Goal: Task Accomplishment & Management: Manage account settings

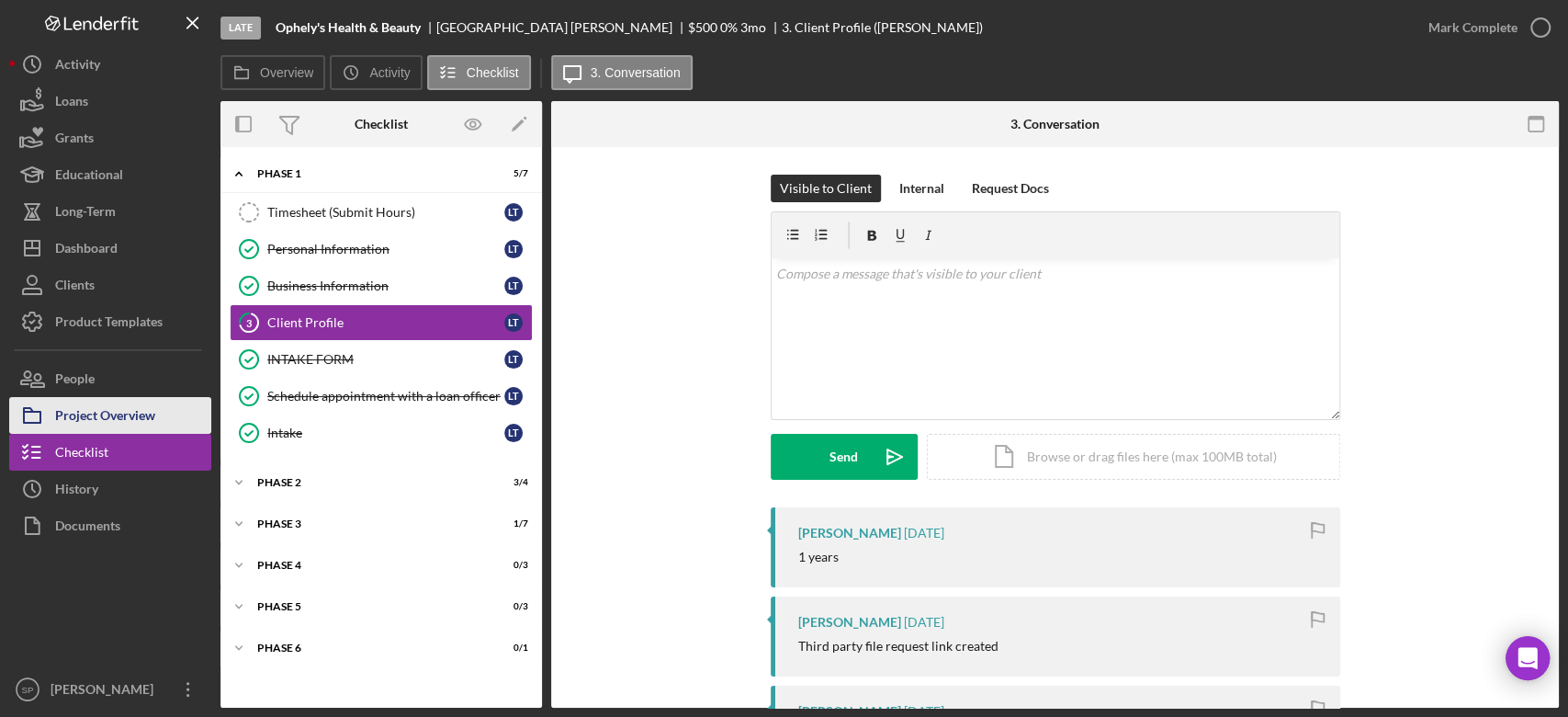
click at [135, 417] on div "Project Overview" at bounding box center [105, 418] width 100 height 42
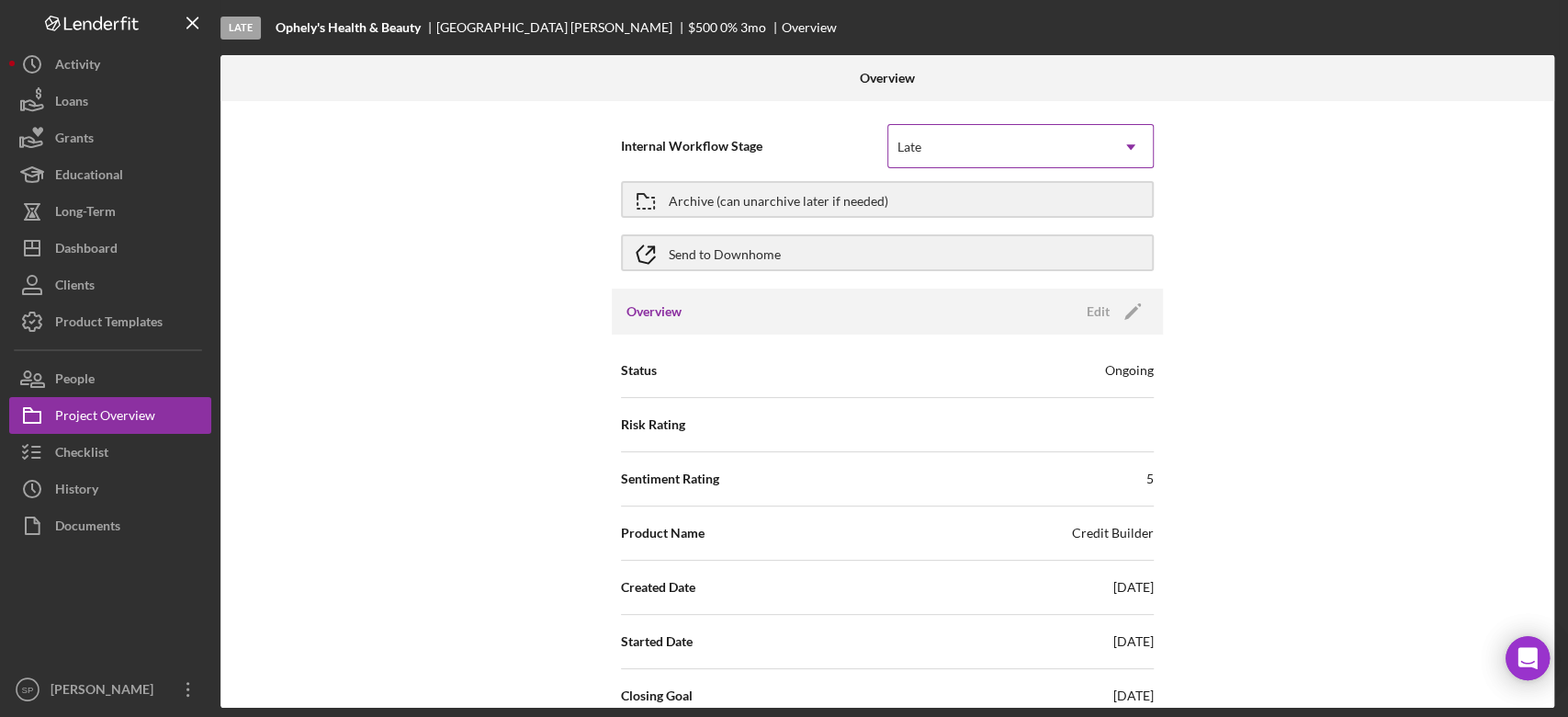
click at [1117, 155] on icon "Icon/Dropdown Arrow" at bounding box center [1131, 147] width 44 height 44
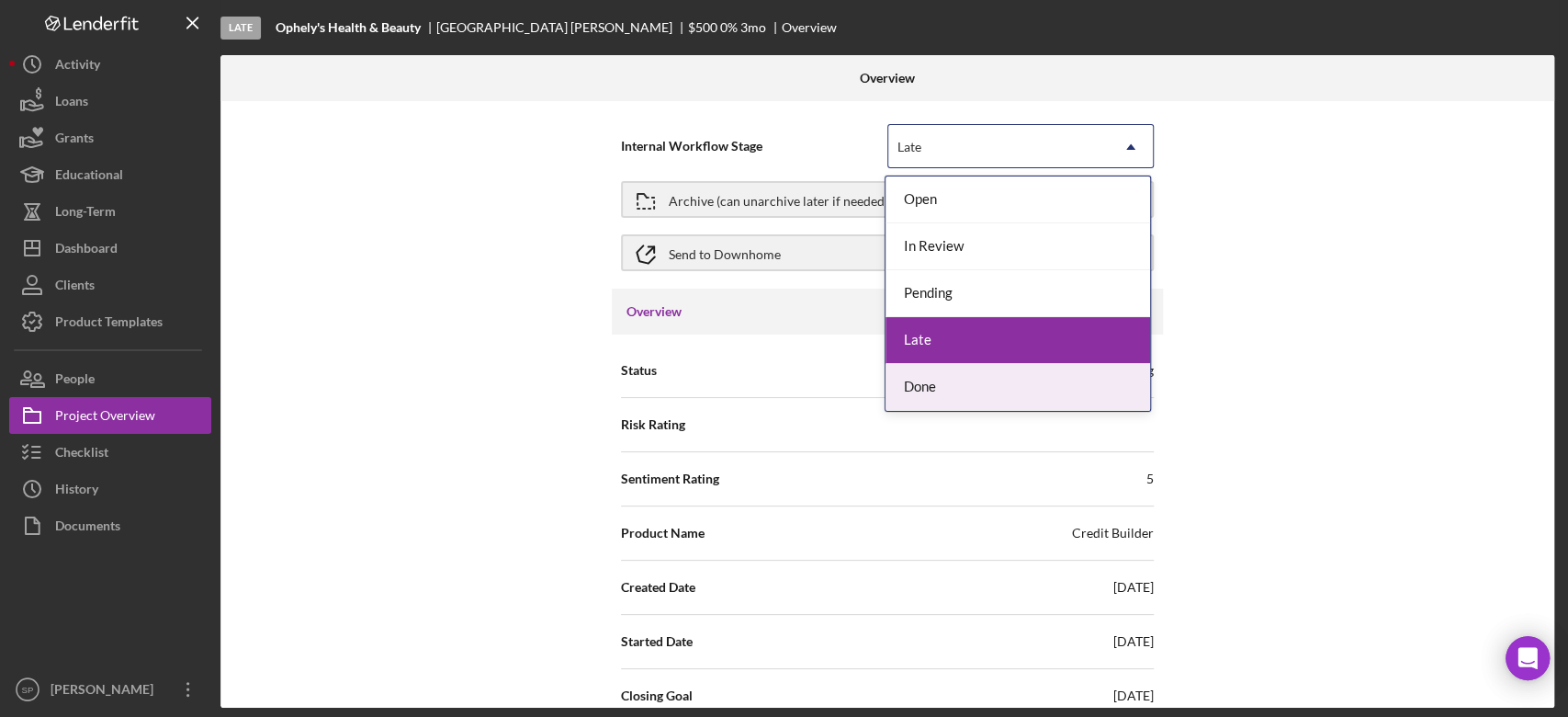
click at [933, 383] on div "Done" at bounding box center [1017, 388] width 265 height 47
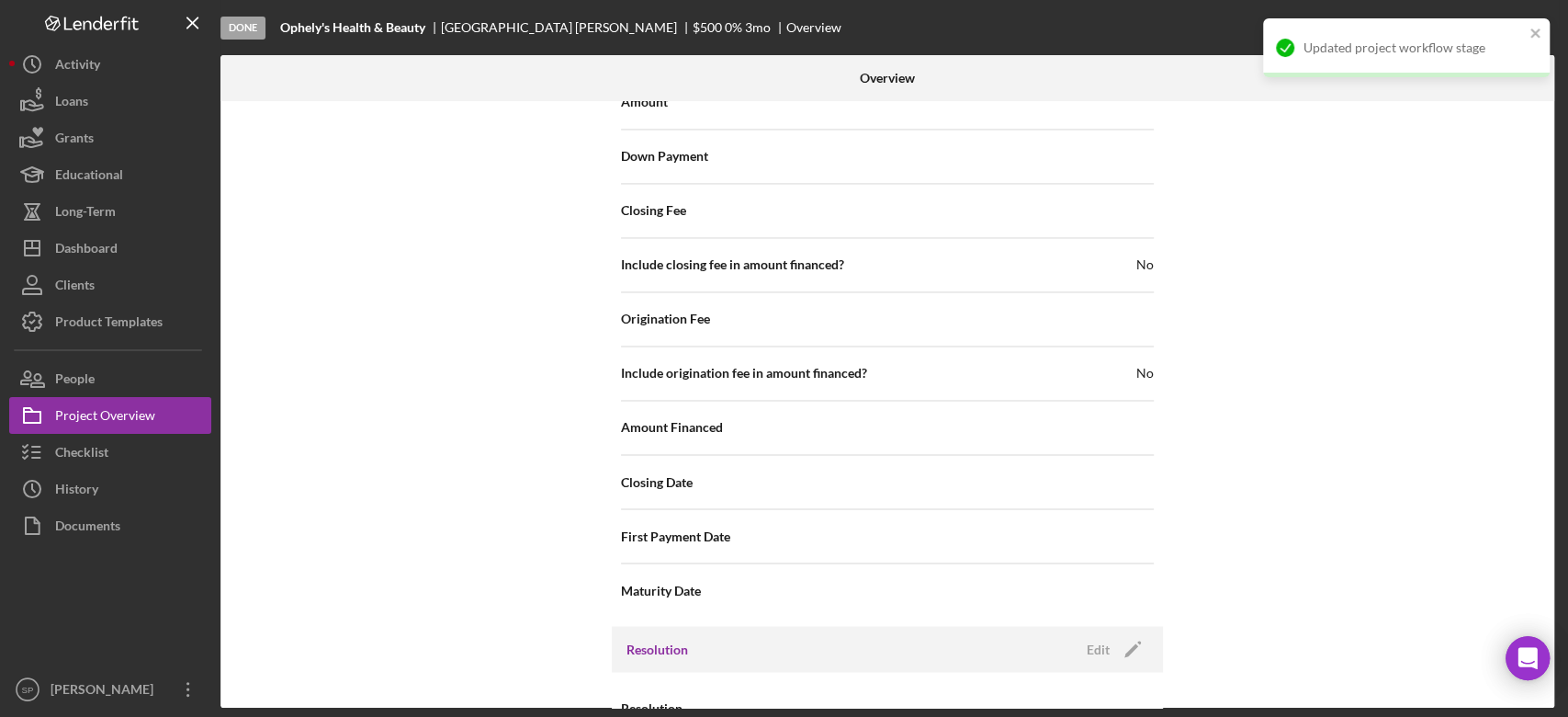
scroll to position [2102, 0]
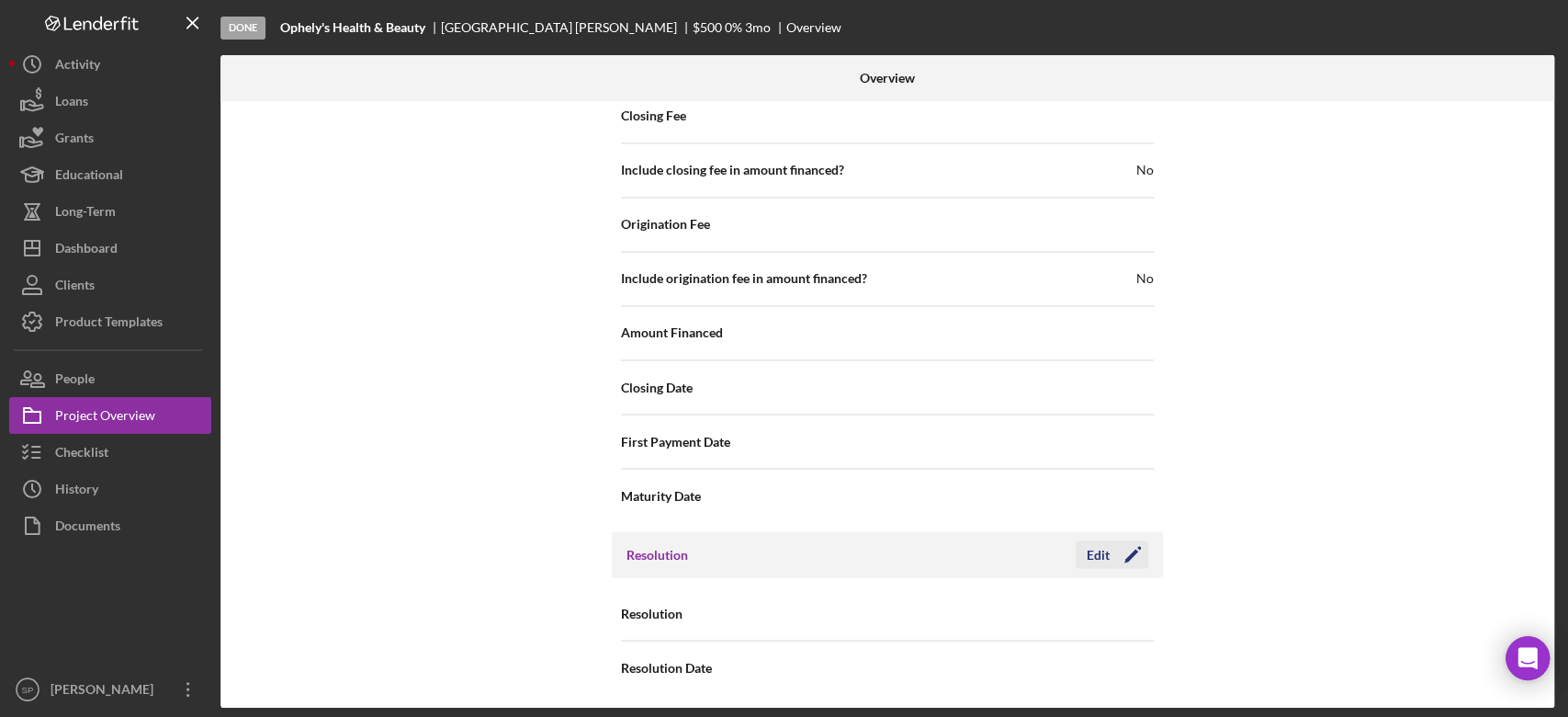
click at [1135, 552] on icon "Icon/Edit" at bounding box center [1132, 554] width 46 height 46
click at [995, 620] on div "Select..." at bounding box center [999, 614] width 221 height 42
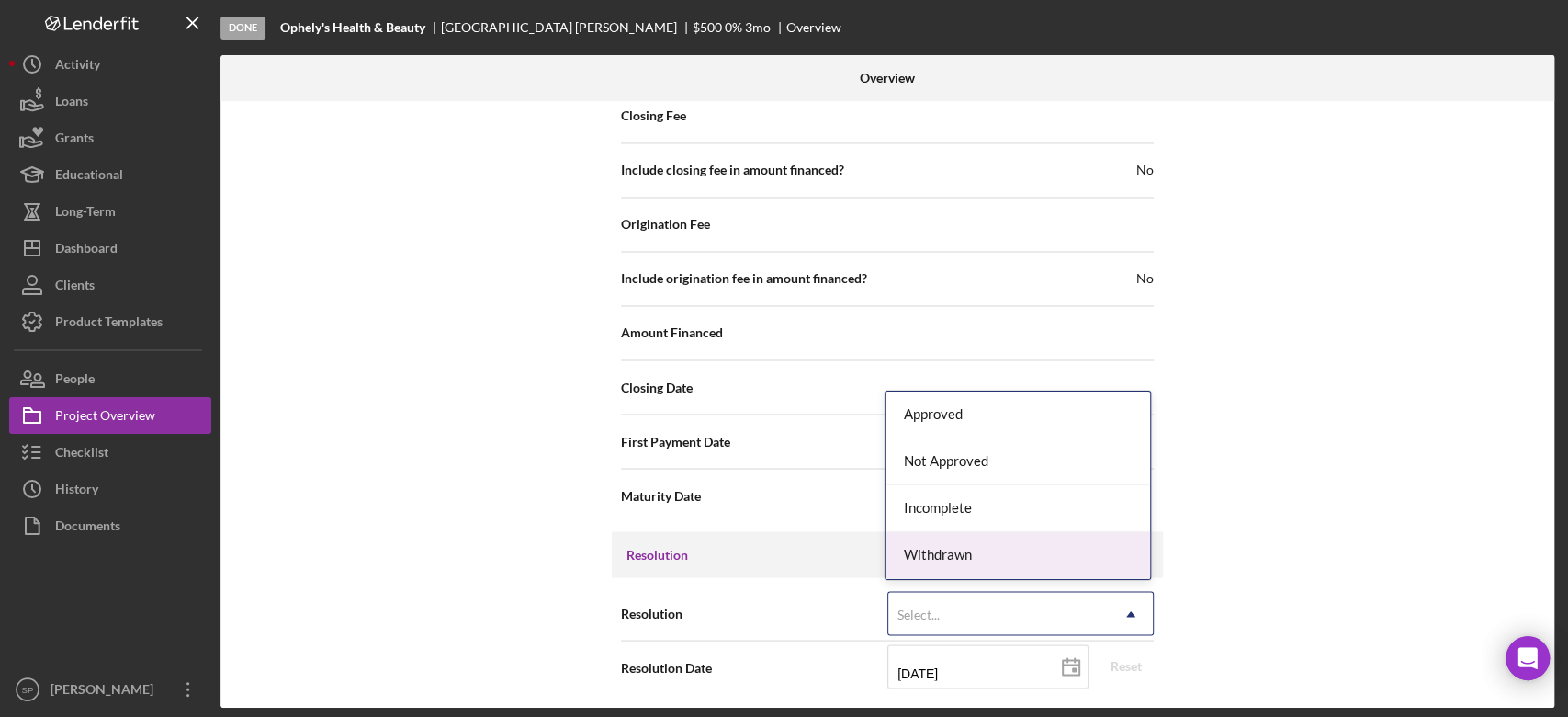
click at [991, 546] on div "Withdrawn" at bounding box center [1017, 556] width 265 height 47
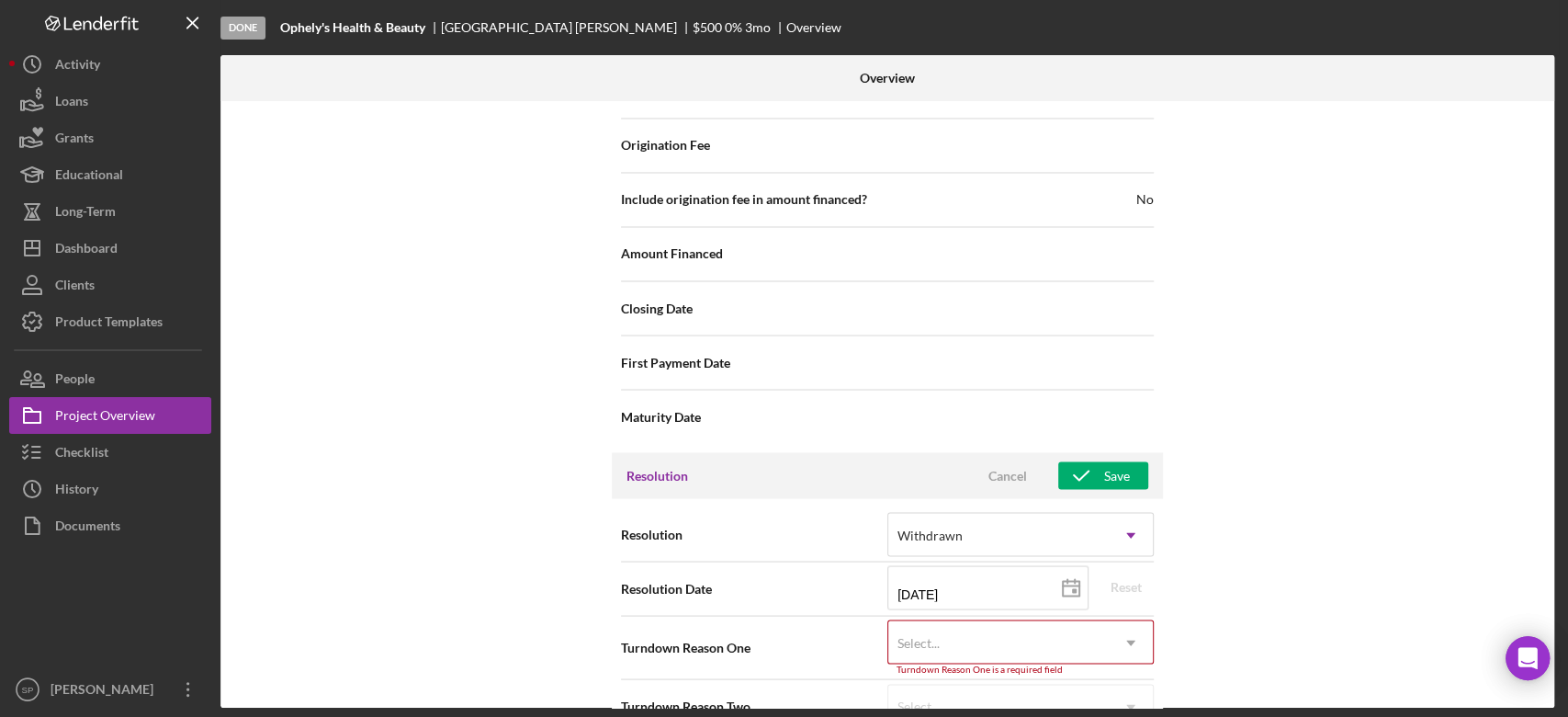
scroll to position [2218, 0]
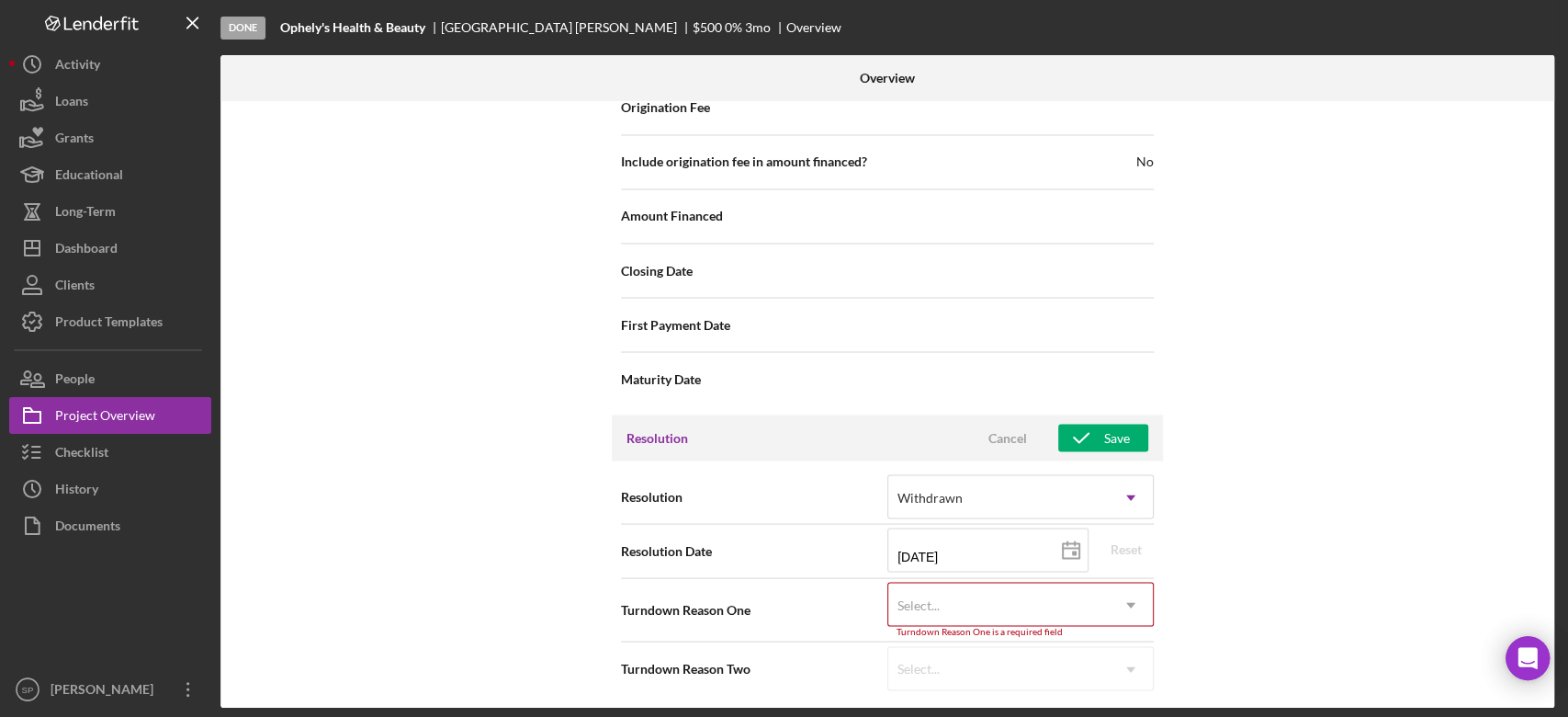
click at [946, 598] on div "Select..." at bounding box center [999, 605] width 221 height 42
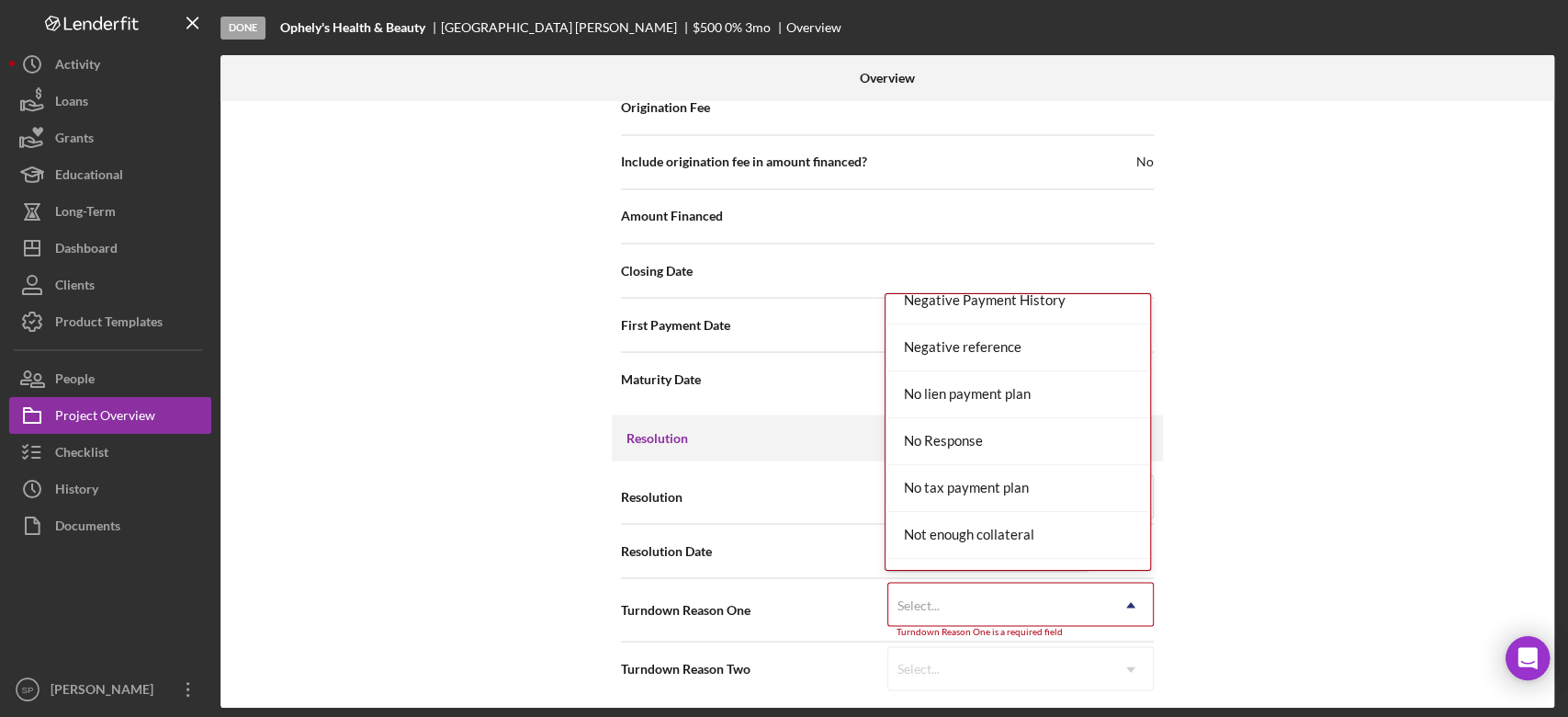
scroll to position [1212, 0]
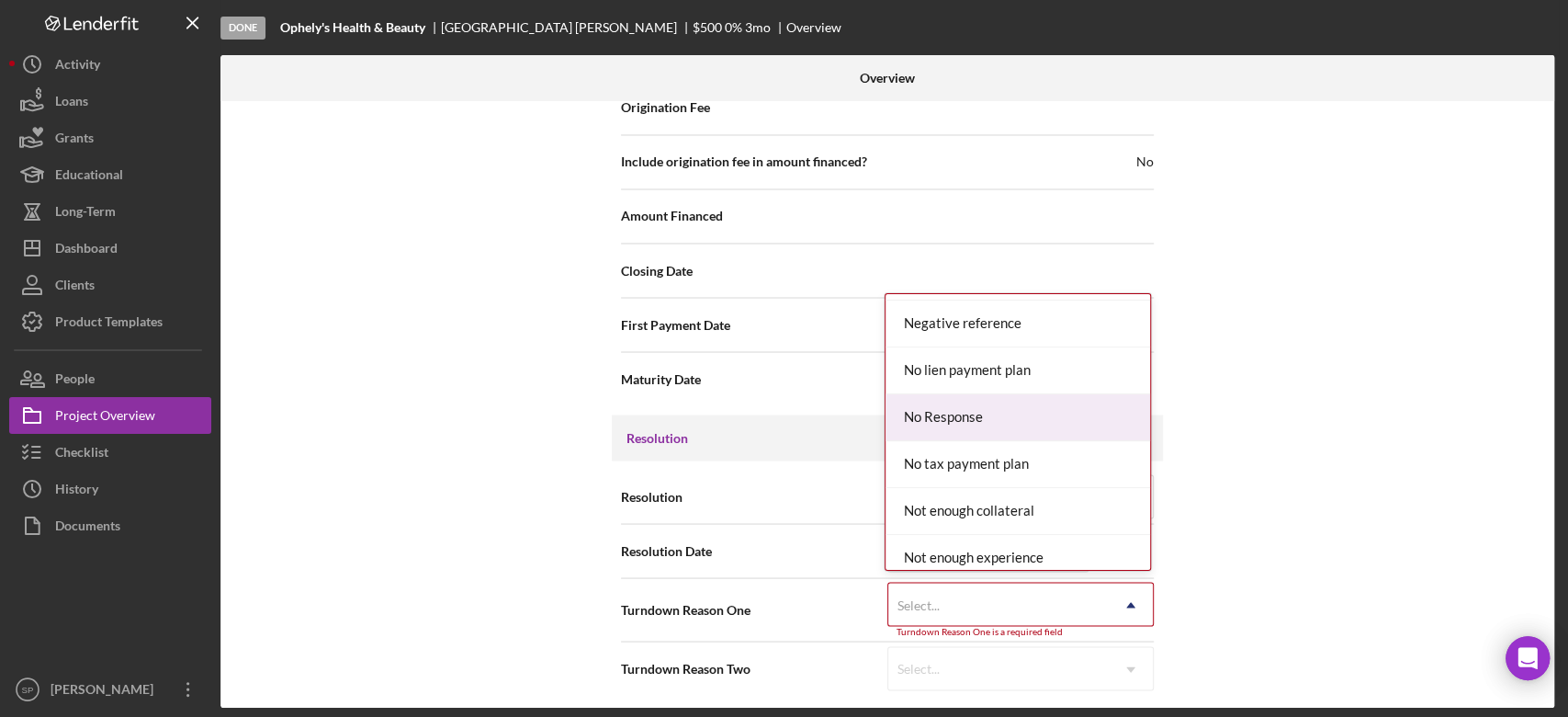
click at [1006, 421] on div "No Response" at bounding box center [1017, 418] width 265 height 47
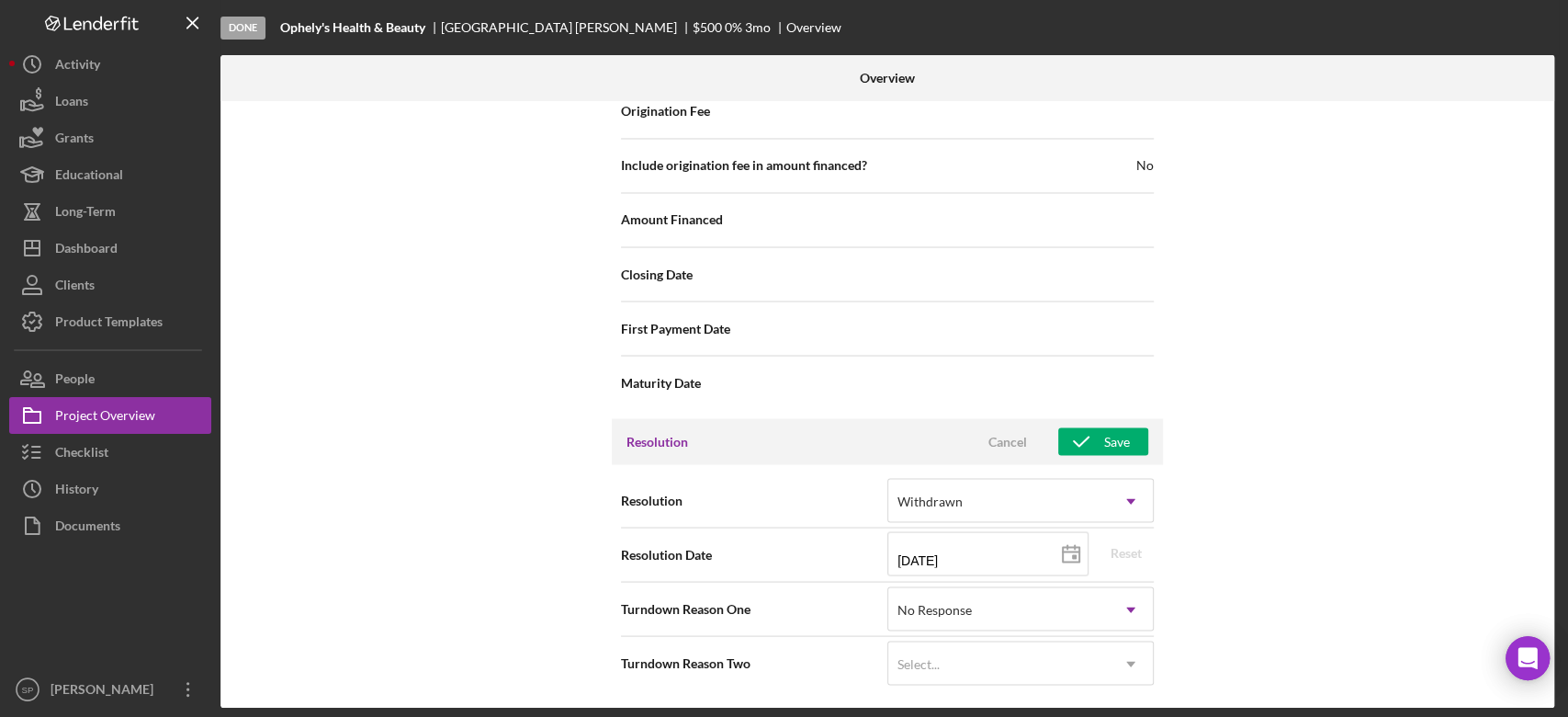
scroll to position [2210, 0]
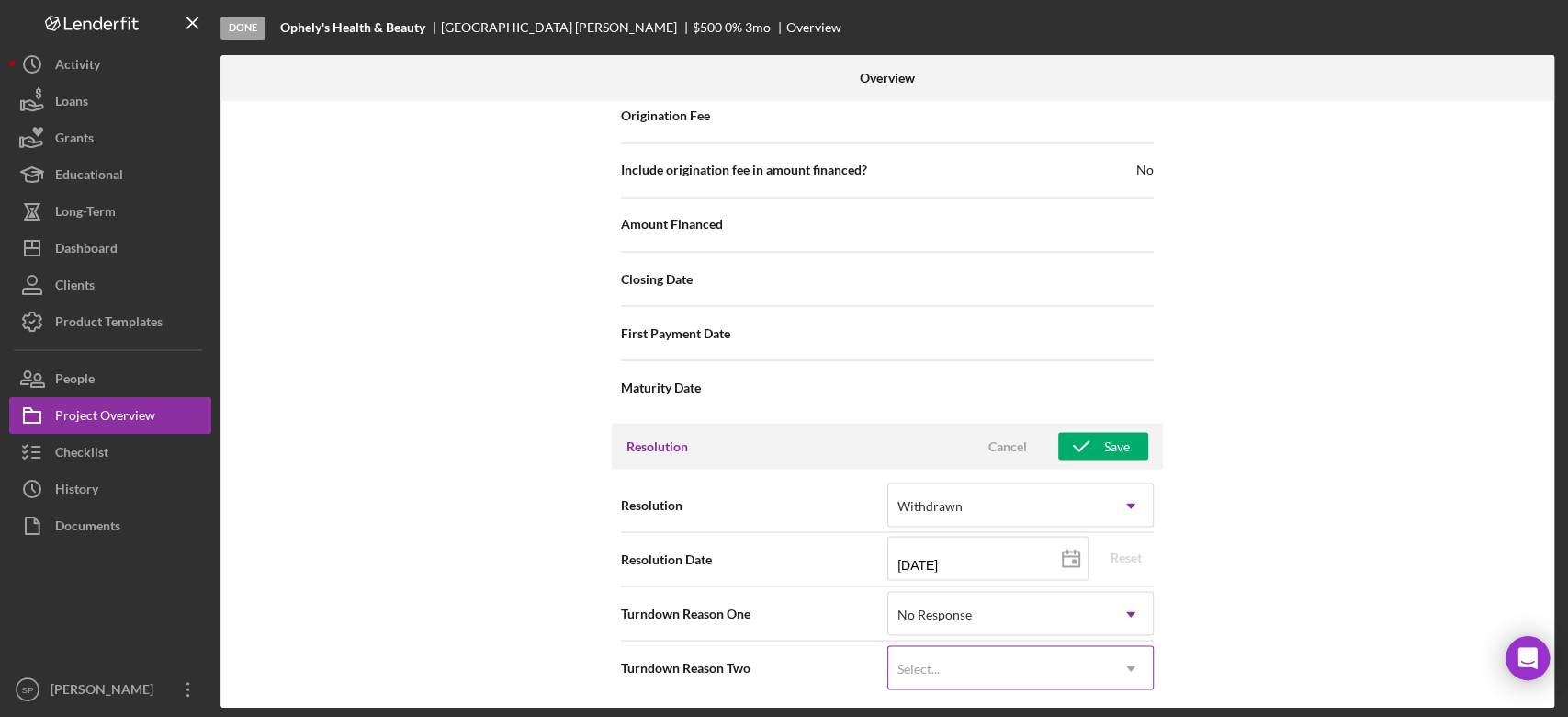
click at [1088, 669] on div "Select..." at bounding box center [999, 668] width 221 height 42
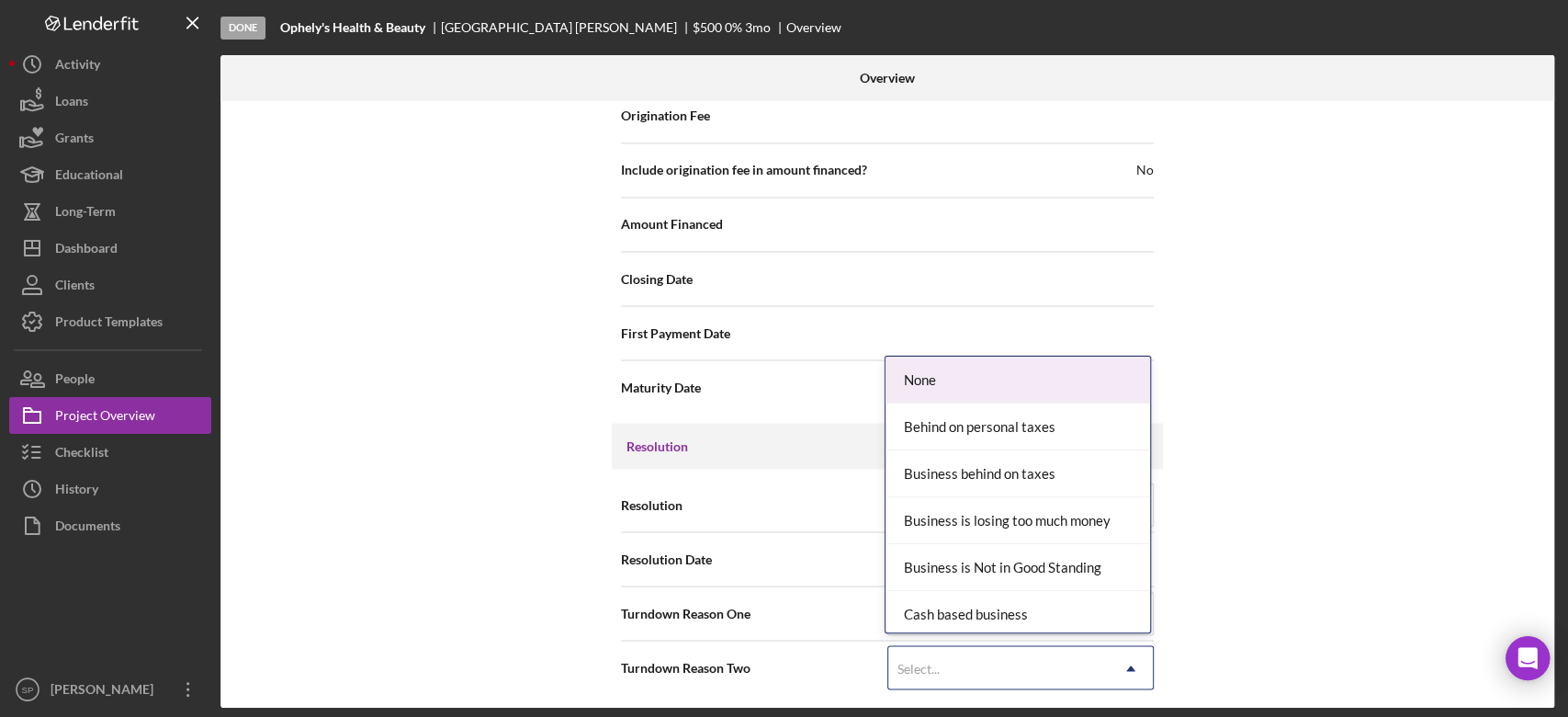
click at [1044, 391] on div "None" at bounding box center [1017, 380] width 265 height 47
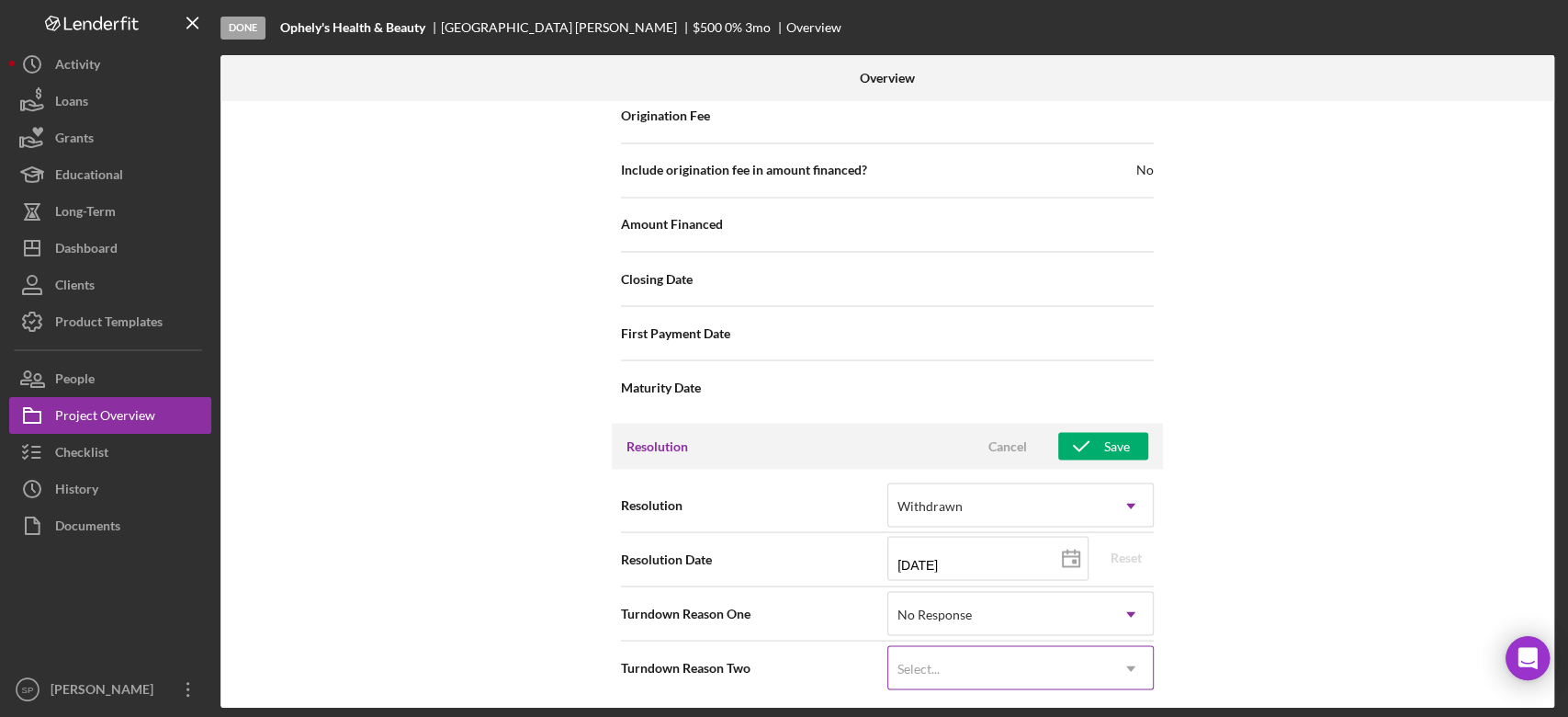
click at [1081, 667] on div "Select..." at bounding box center [999, 668] width 221 height 42
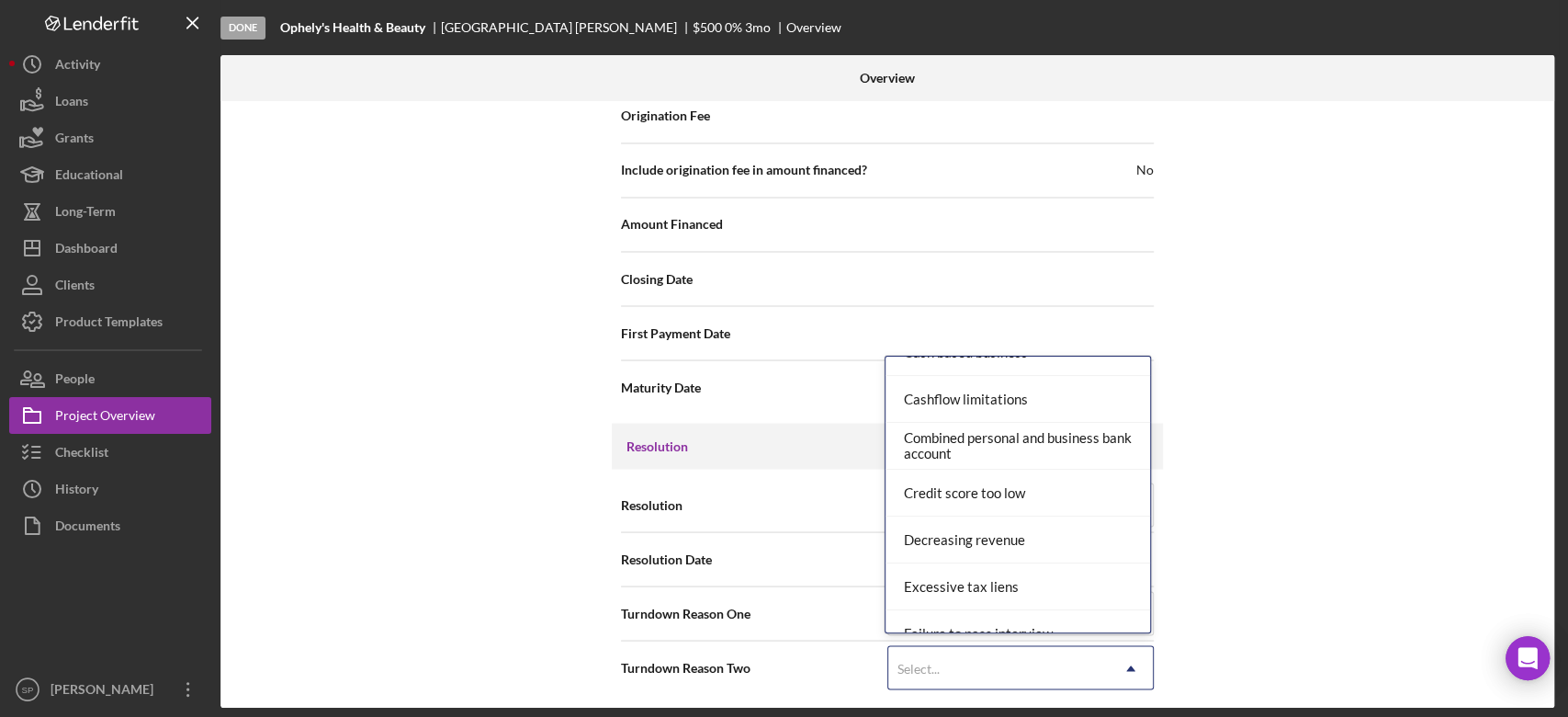
scroll to position [286, 0]
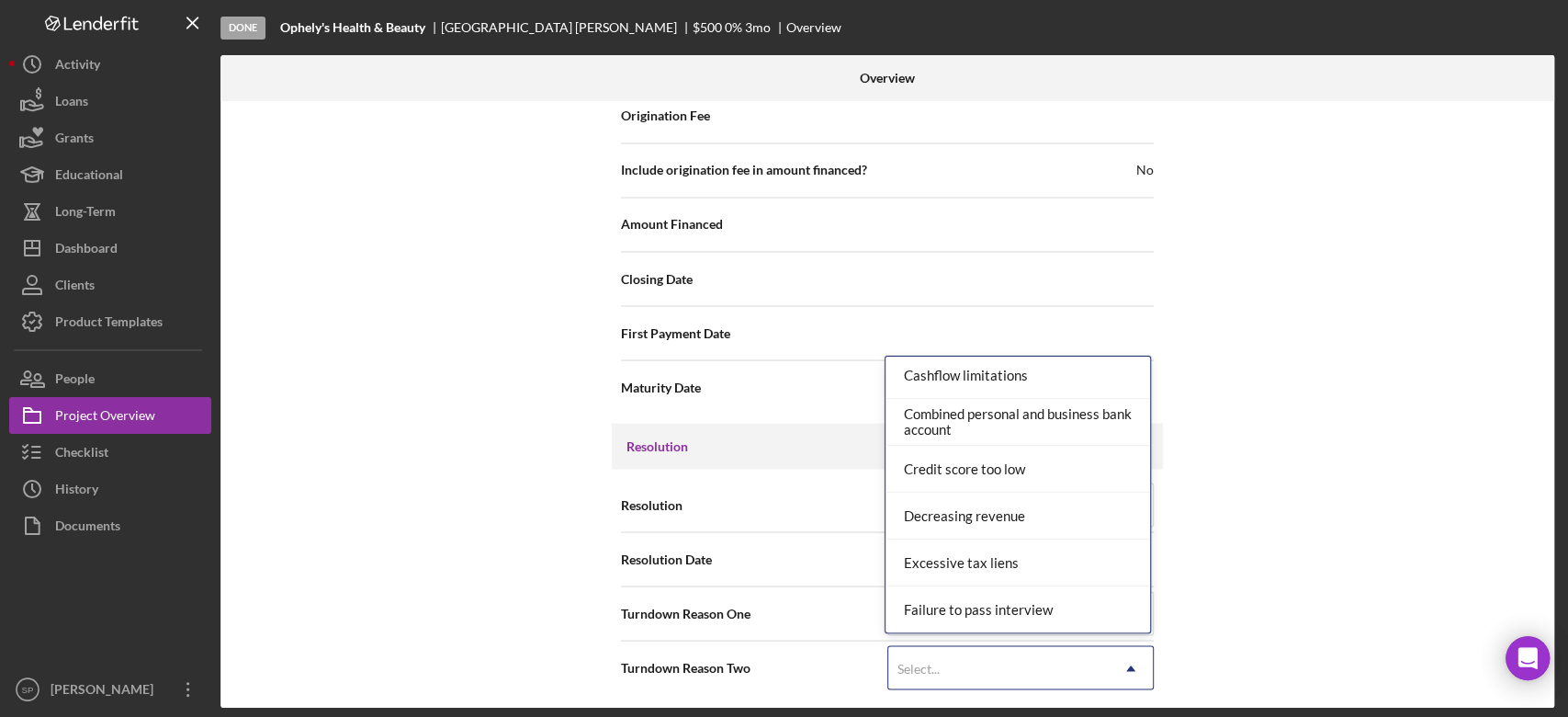
click at [1276, 427] on div "Internal Workflow Stage Done Icon/Dropdown Arrow Archive (can unarchive later i…" at bounding box center [887, 404] width 1334 height 607
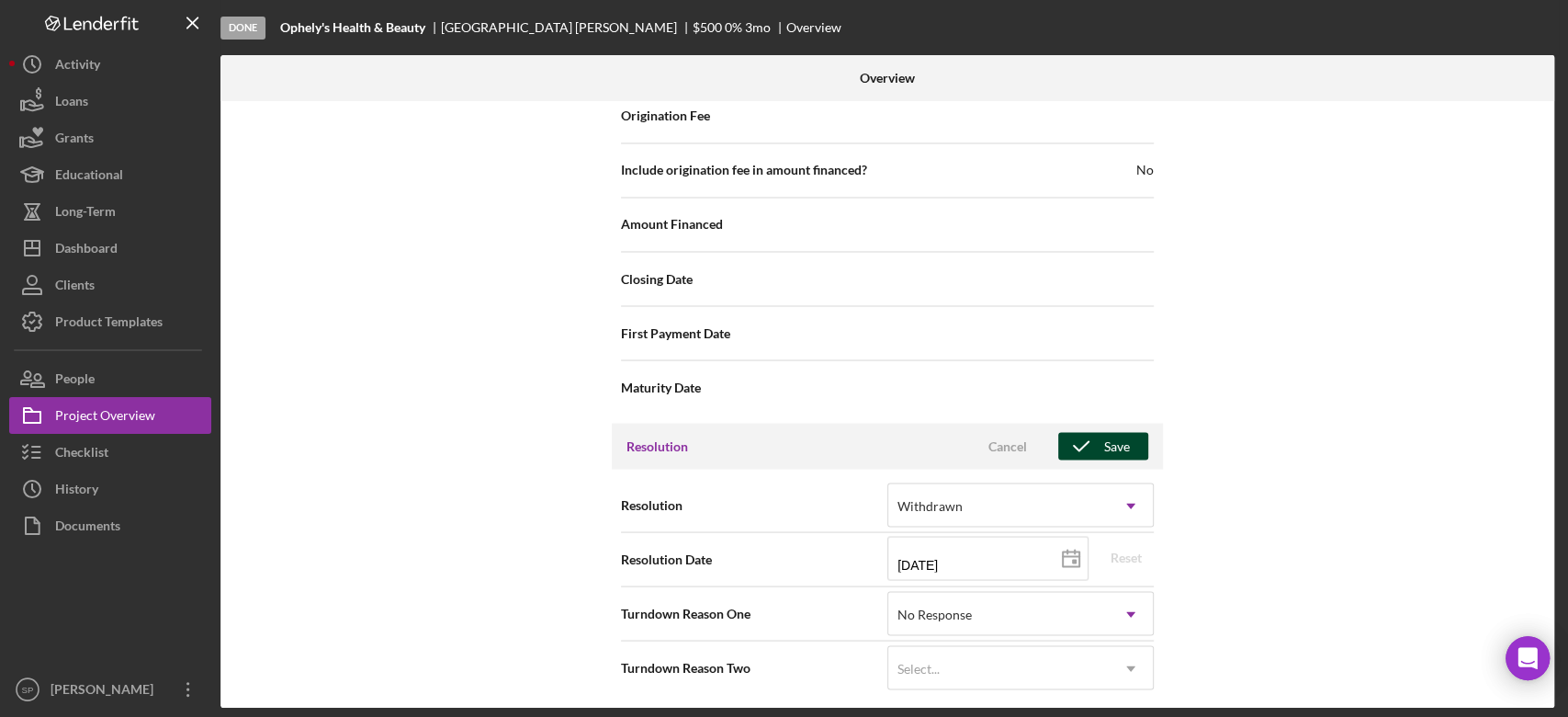
click at [1115, 440] on div "Save" at bounding box center [1116, 445] width 25 height 27
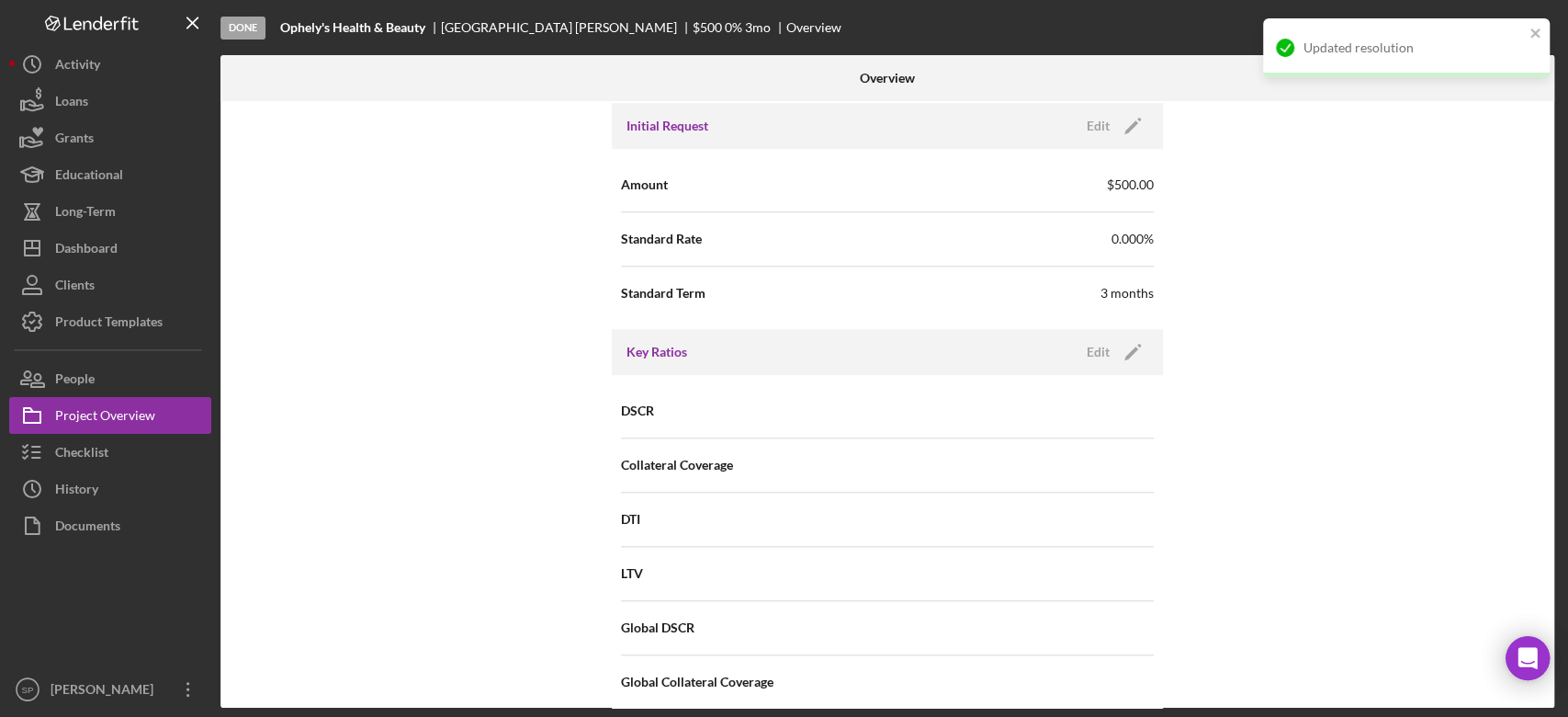
scroll to position [861, 0]
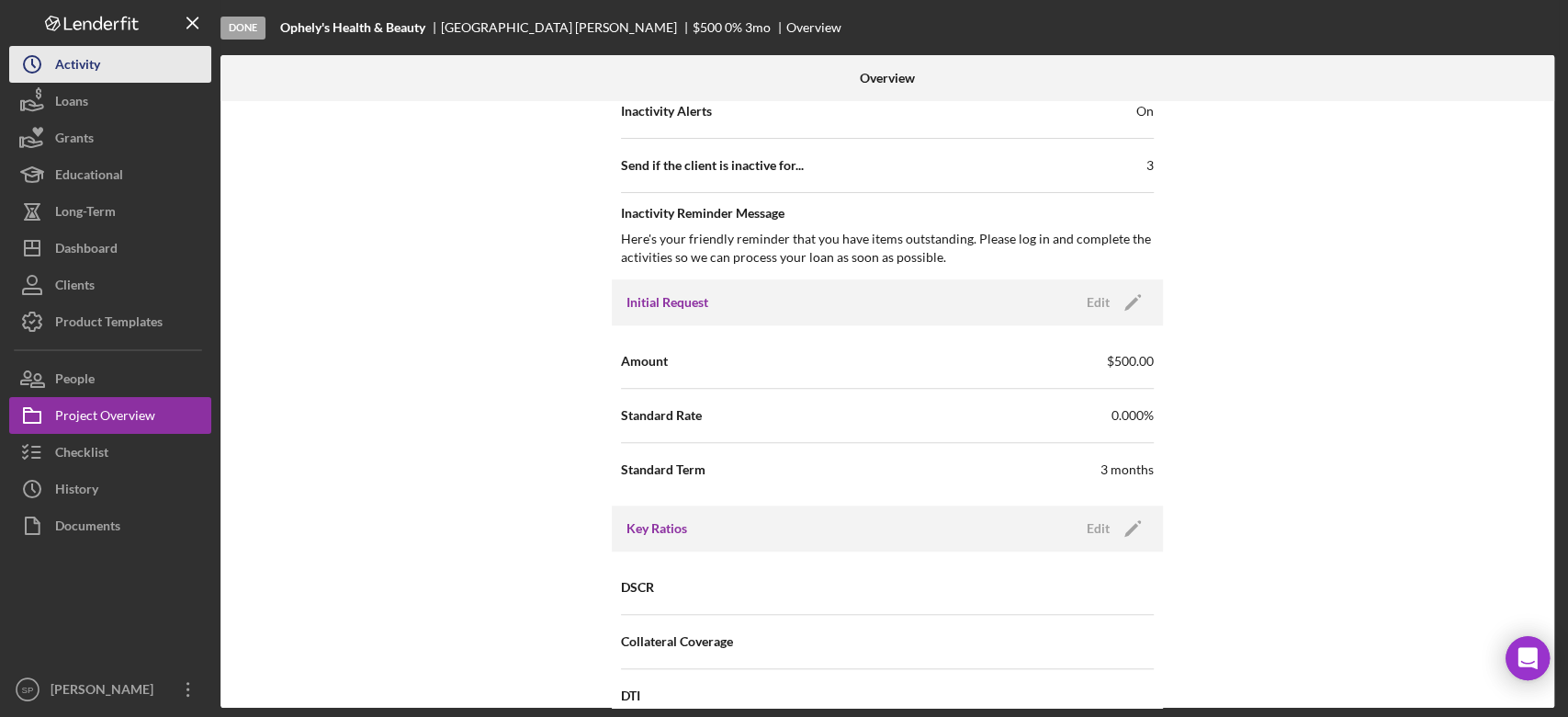
click at [101, 63] on button "Icon/History Activity" at bounding box center [110, 64] width 202 height 37
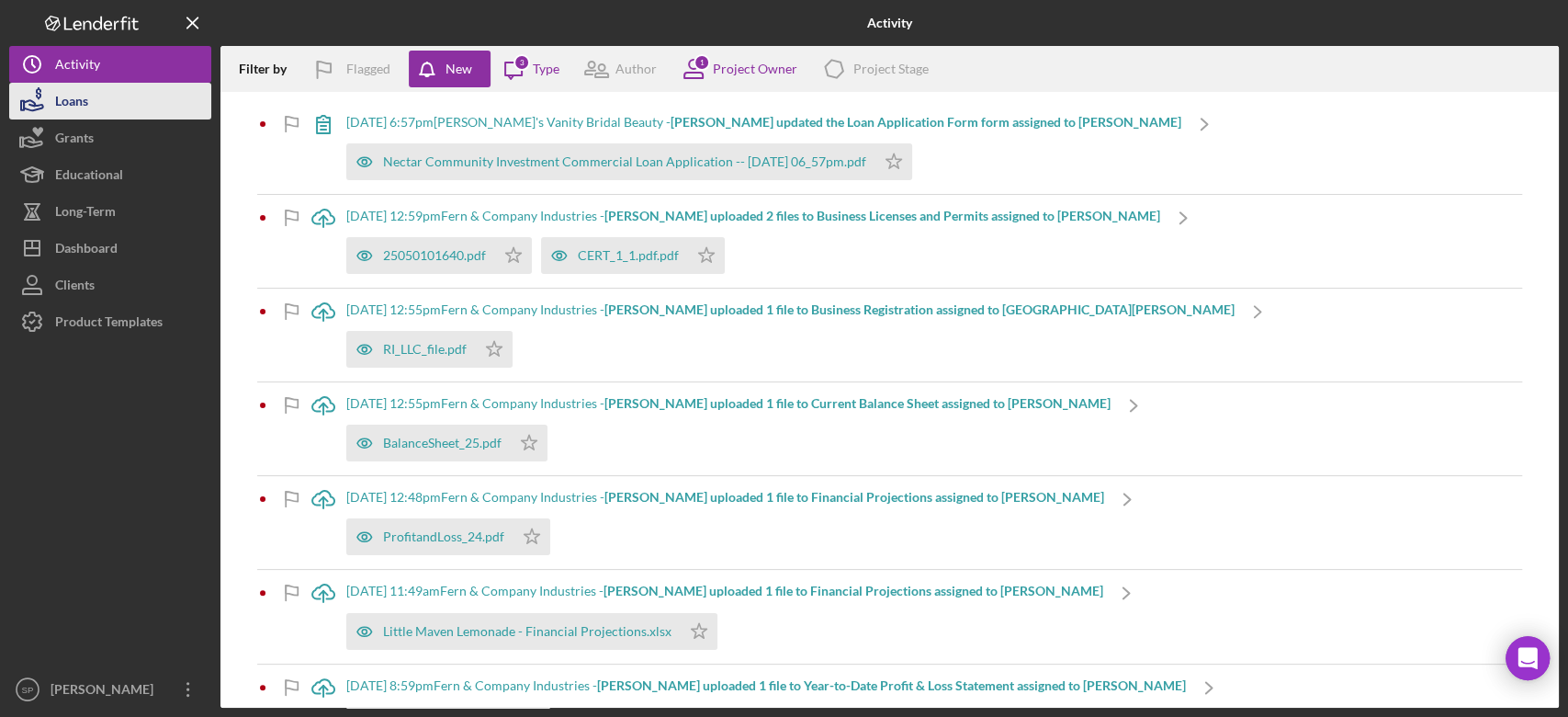
click at [103, 101] on button "Loans" at bounding box center [110, 101] width 202 height 37
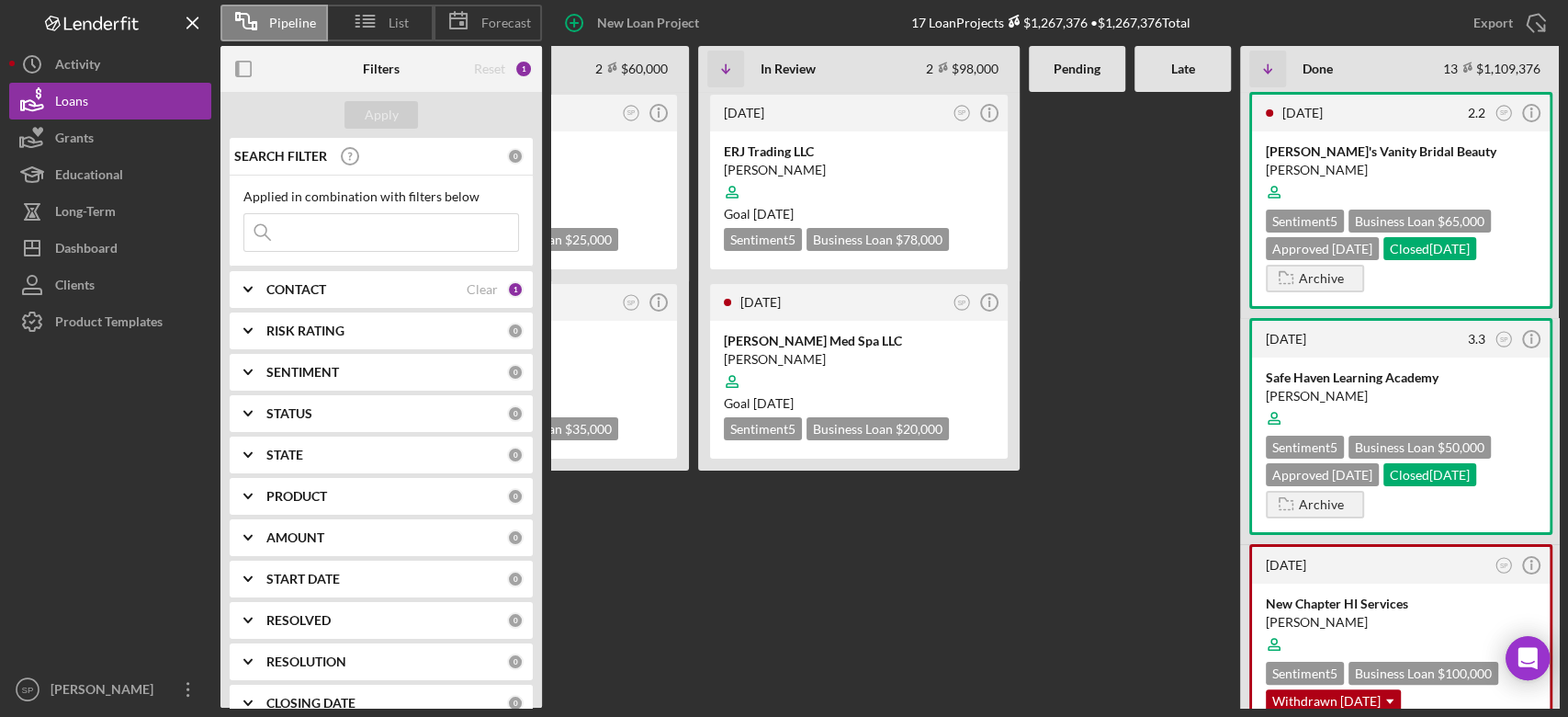
scroll to position [0, 196]
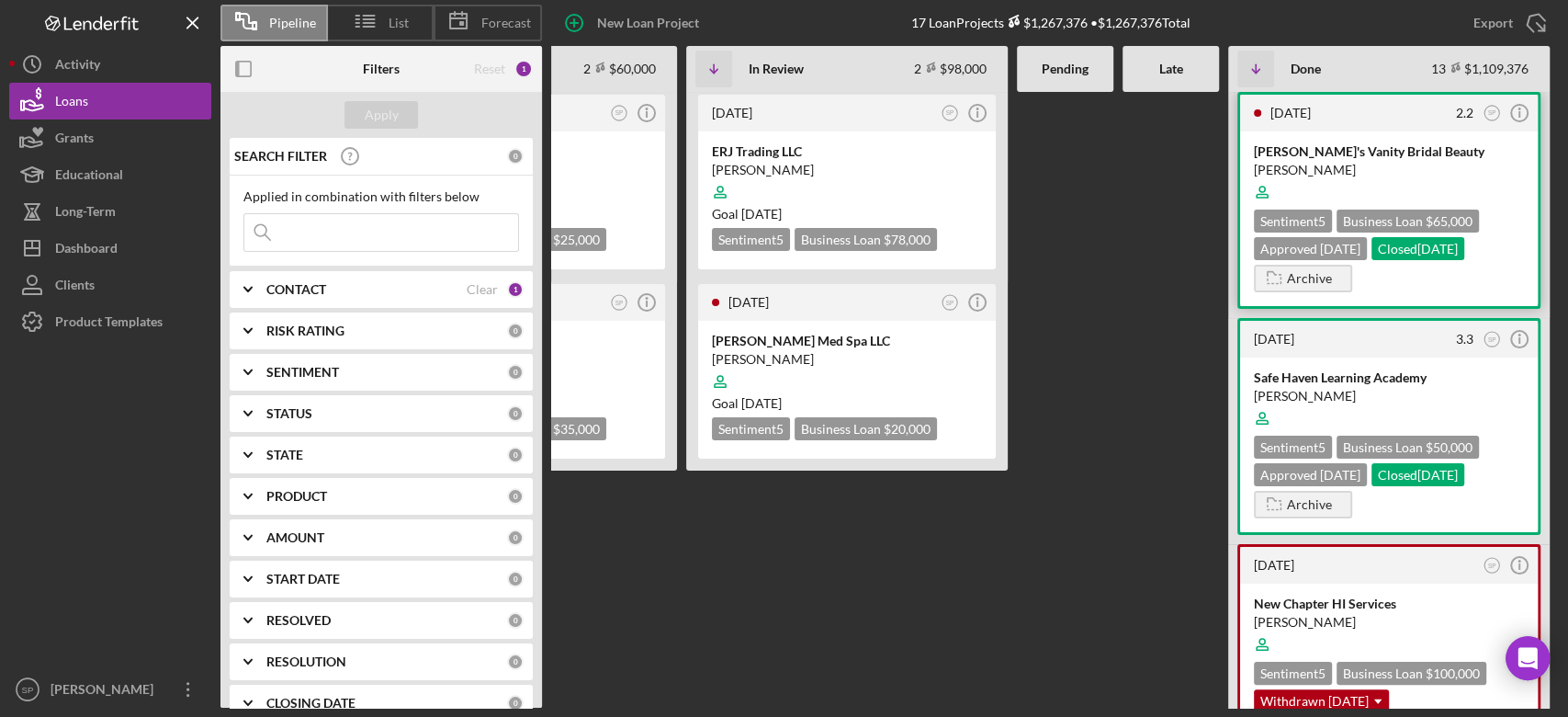
click at [1342, 246] on div "Approved [DATE]" at bounding box center [1311, 248] width 113 height 23
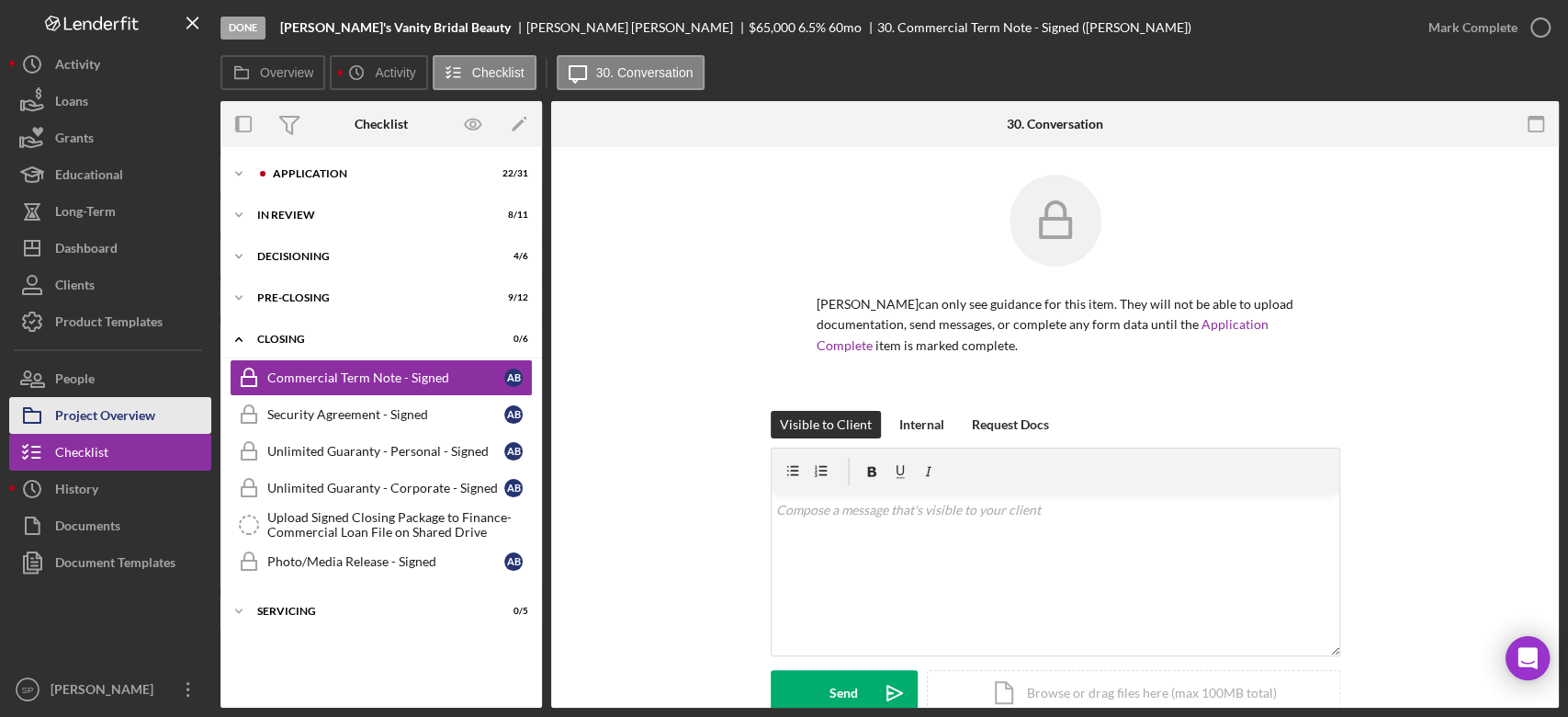
click at [111, 417] on div "Project Overview" at bounding box center [105, 418] width 100 height 42
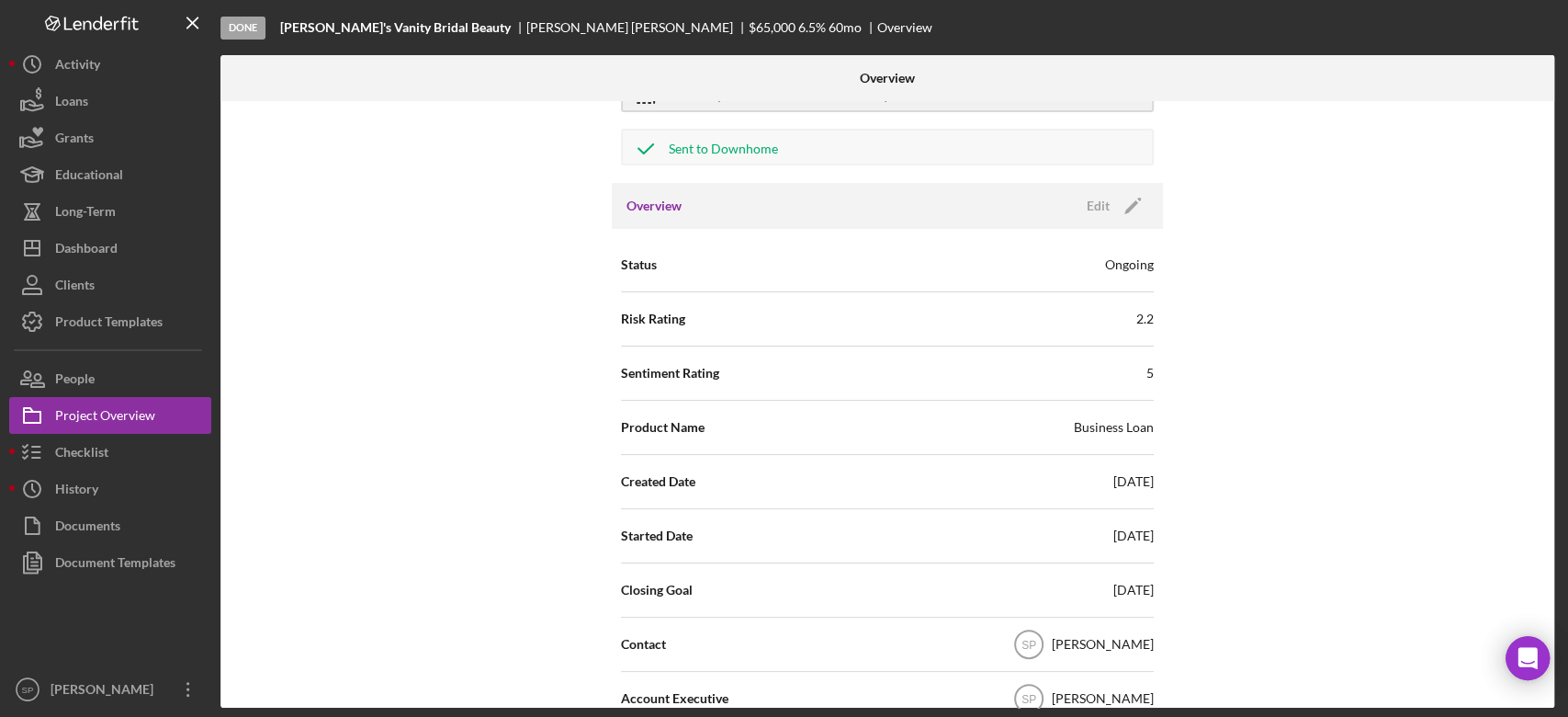
scroll to position [244, 0]
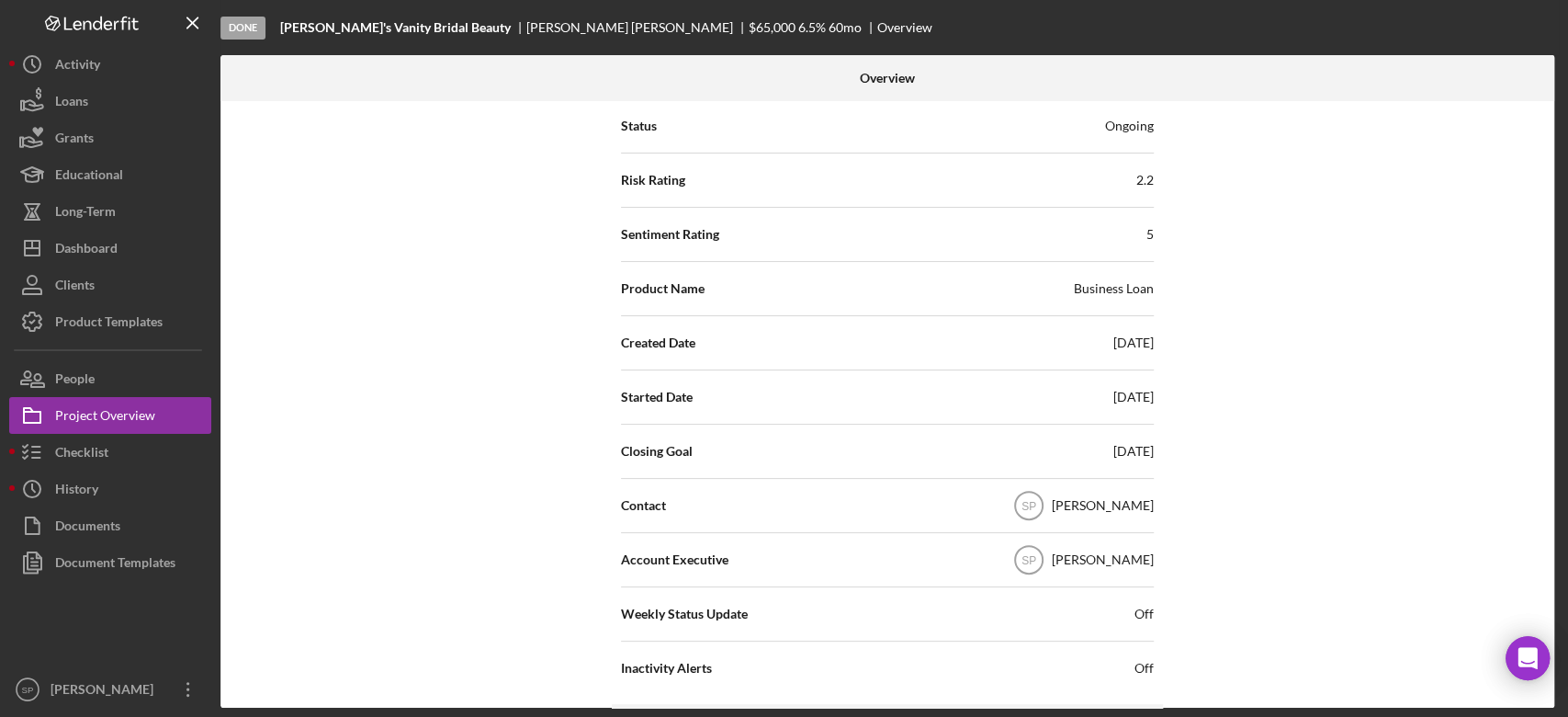
click at [1350, 422] on div "Internal Workflow Stage Done Icon/Dropdown Arrow Archive (can unarchive later i…" at bounding box center [887, 404] width 1334 height 607
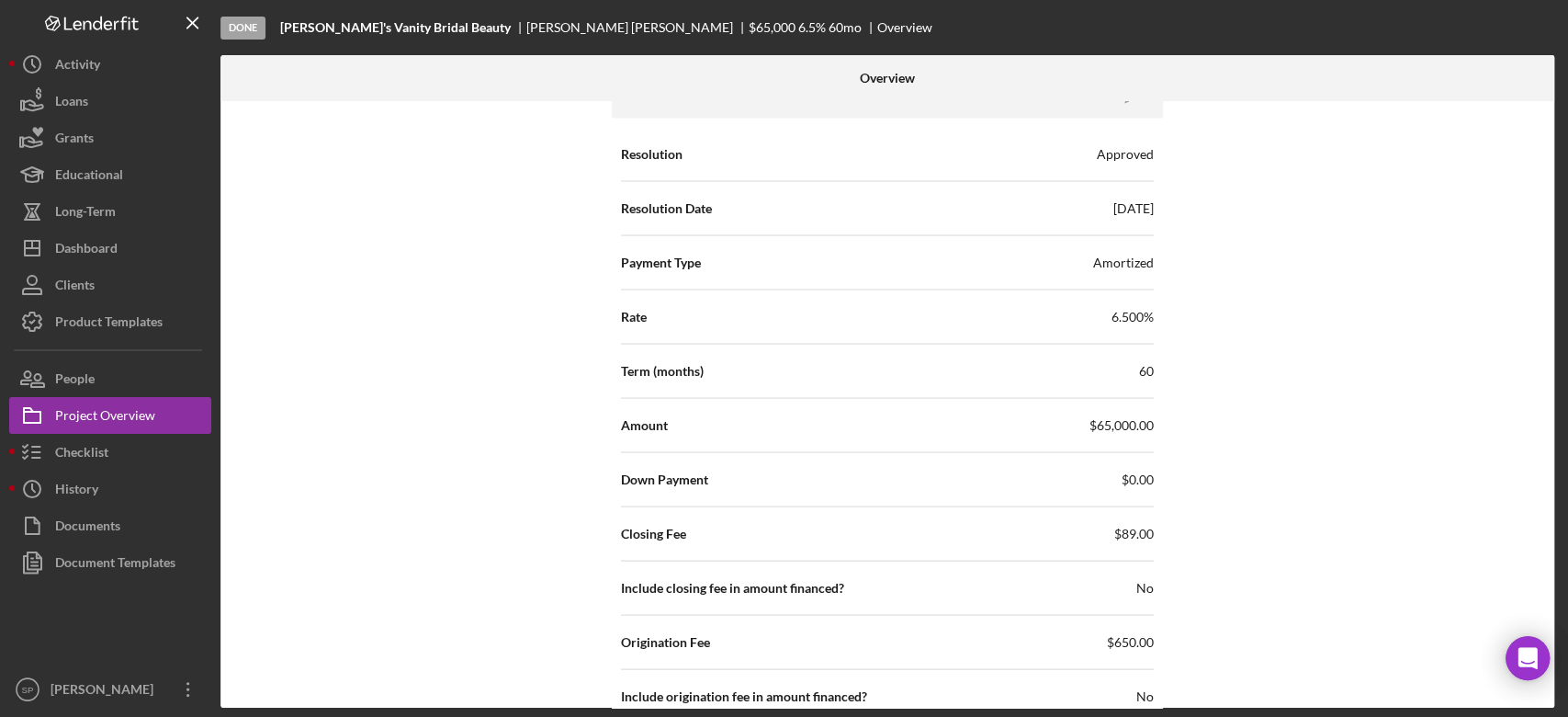
scroll to position [2368, 0]
drag, startPoint x: 1112, startPoint y: 198, endPoint x: 1119, endPoint y: 211, distance: 14.8
click at [1114, 199] on span "[DATE]" at bounding box center [1133, 208] width 41 height 18
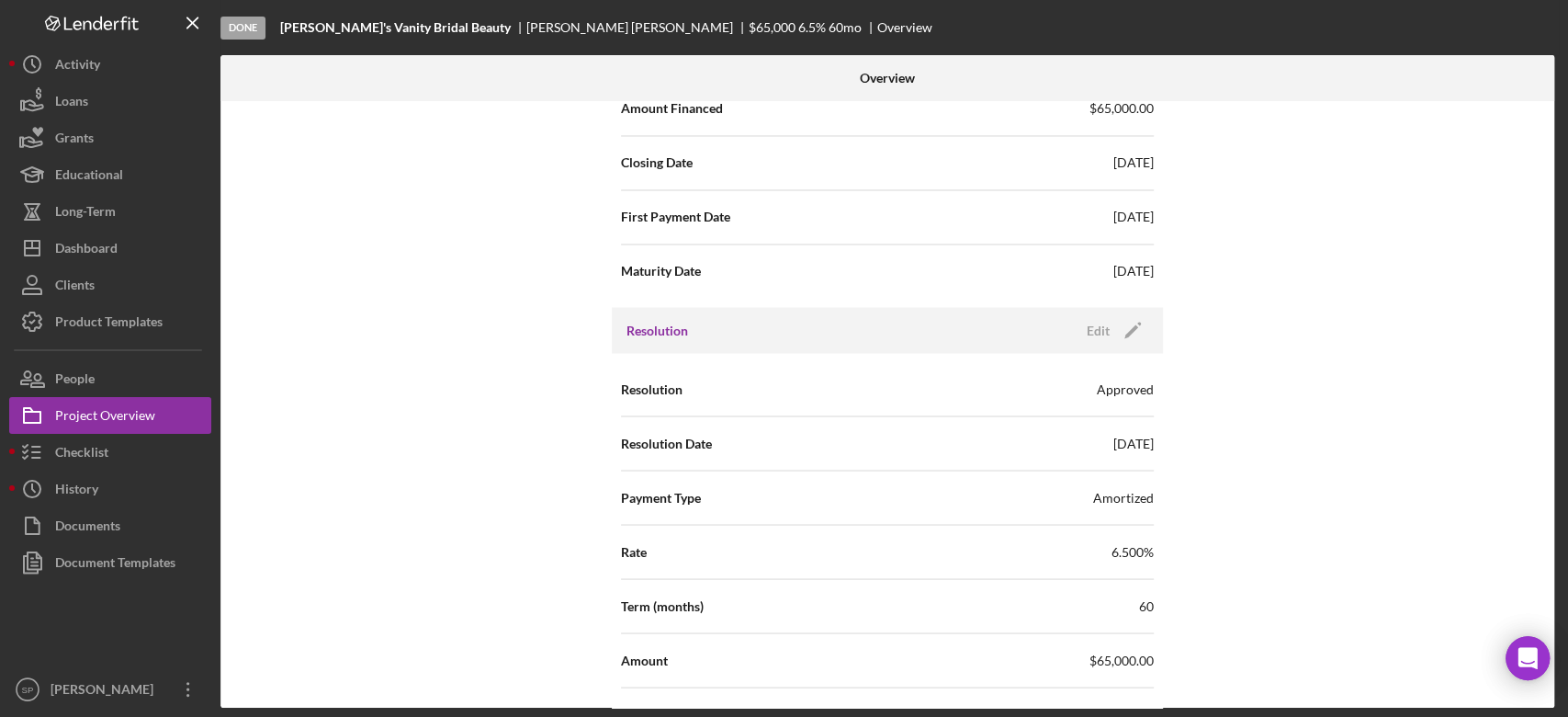
scroll to position [2124, 0]
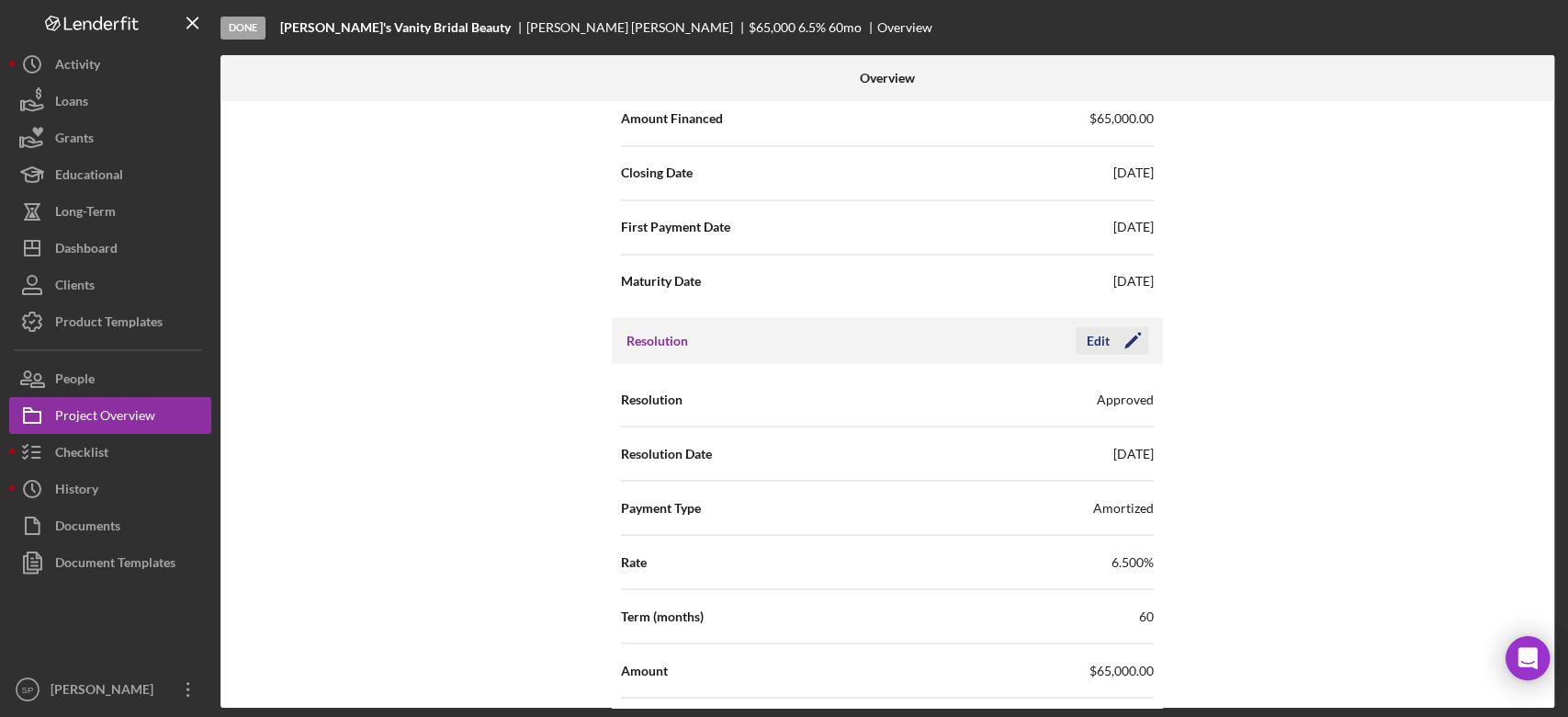
click at [1128, 325] on icon "Icon/Edit" at bounding box center [1132, 340] width 46 height 46
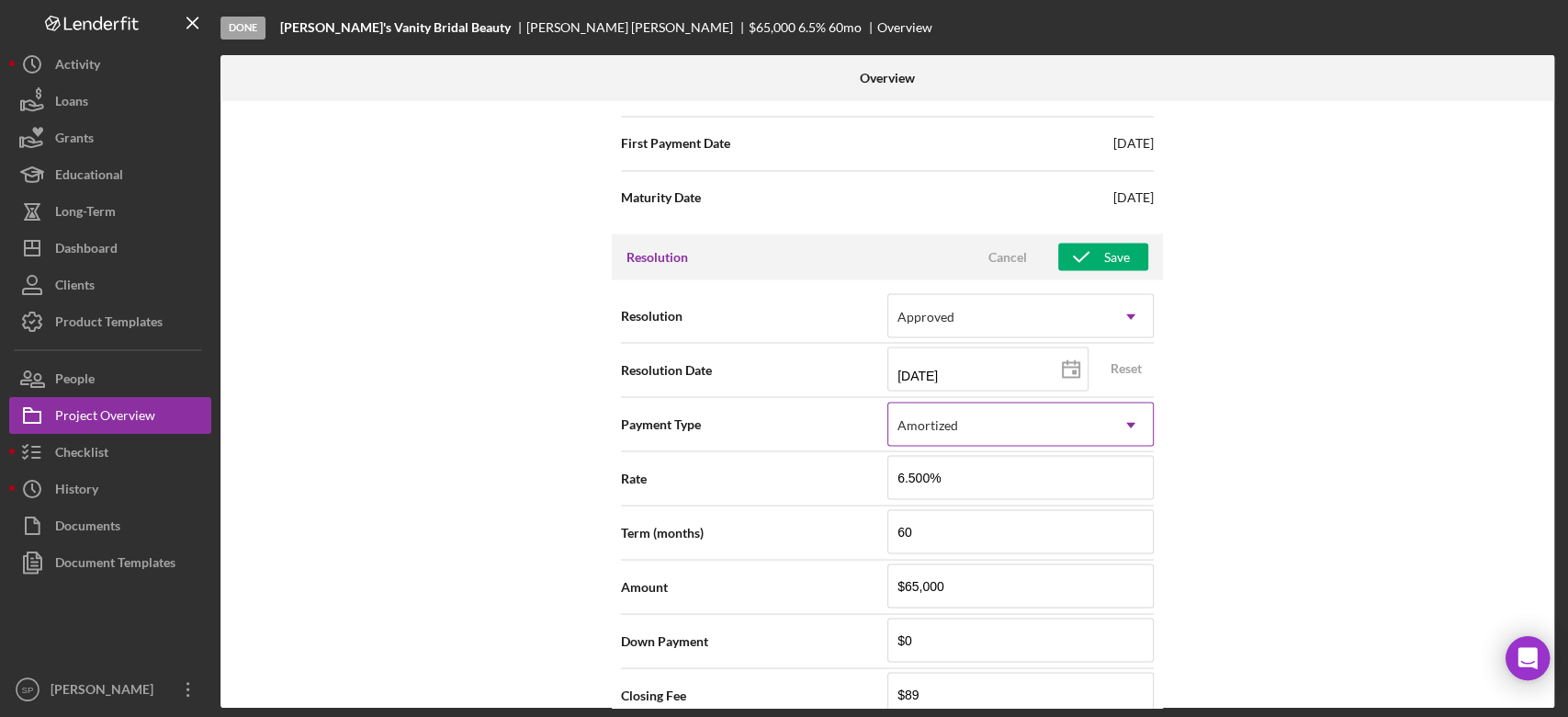
scroll to position [2246, 0]
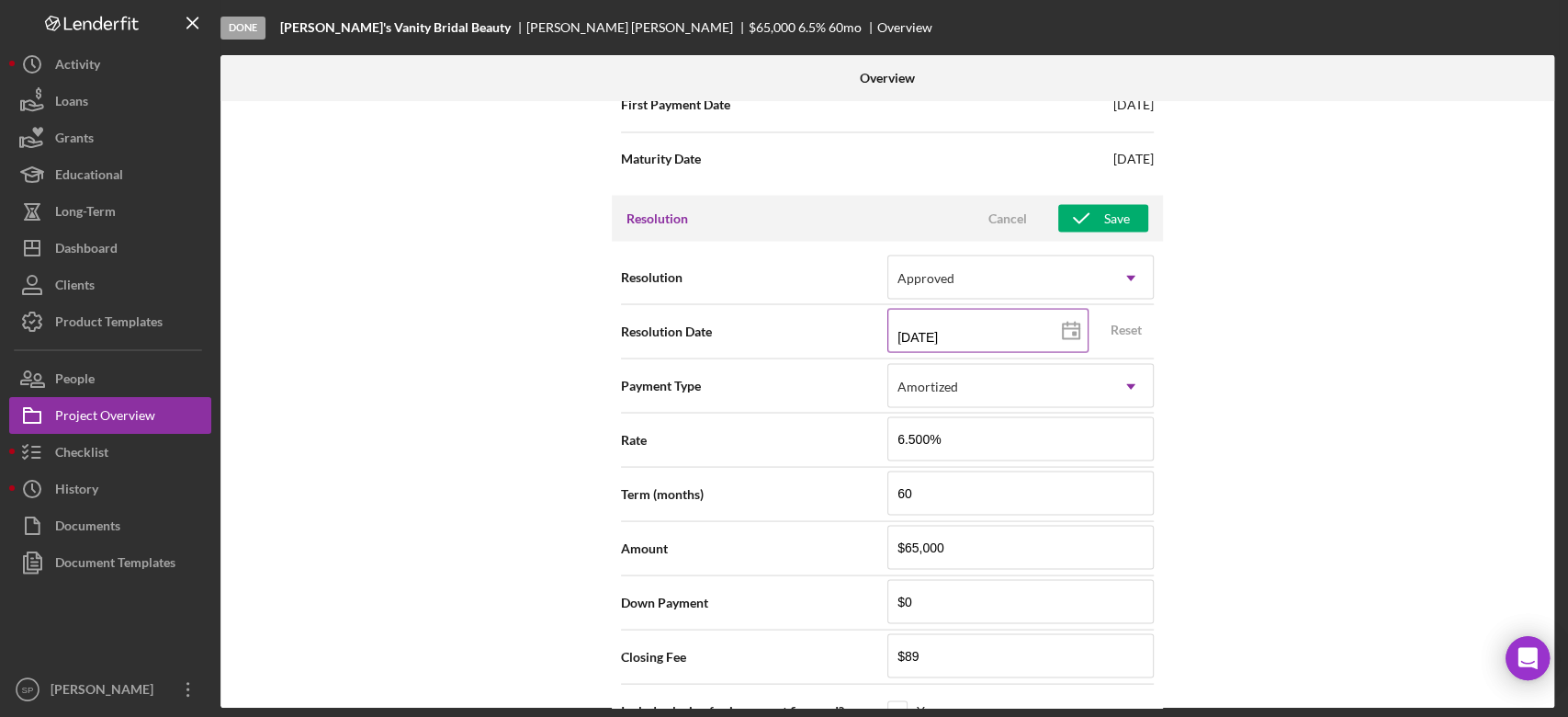
click at [1070, 332] on icon at bounding box center [1071, 330] width 46 height 46
type input "[DATE]"
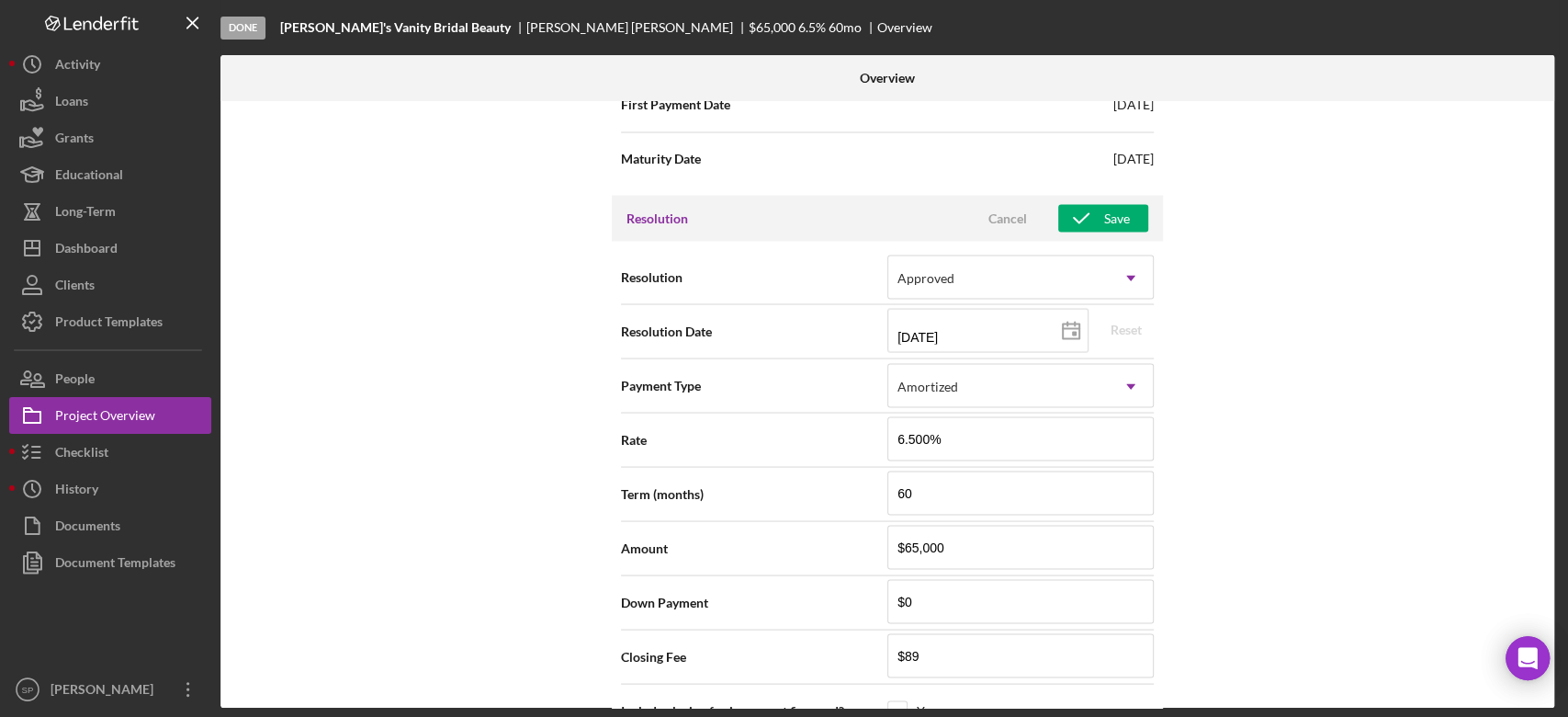
click at [1209, 464] on div "Internal Workflow Stage Done Icon/Dropdown Arrow Archive (can unarchive later i…" at bounding box center [887, 404] width 1334 height 607
click at [1117, 221] on div "Save" at bounding box center [1116, 217] width 25 height 27
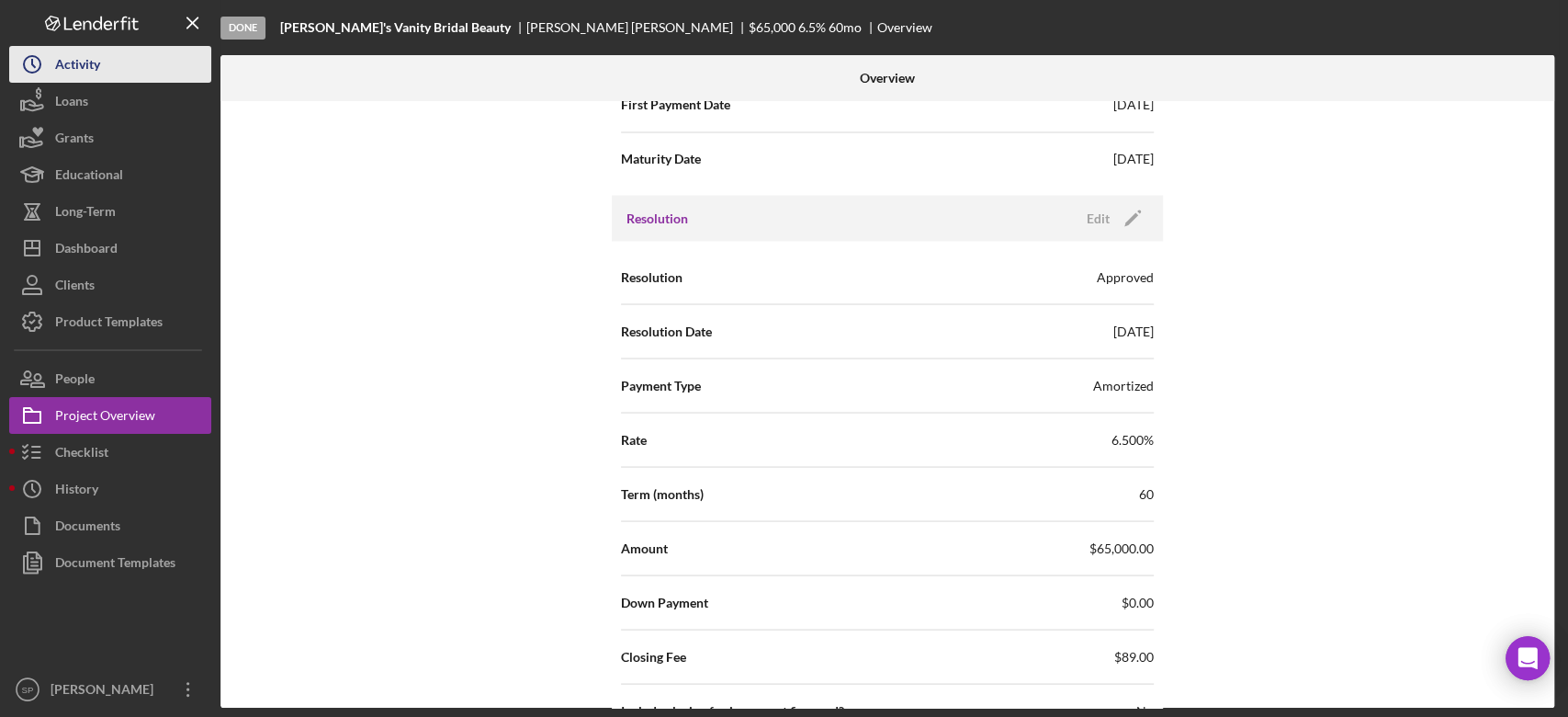
click at [124, 67] on button "Icon/History Activity" at bounding box center [110, 64] width 202 height 37
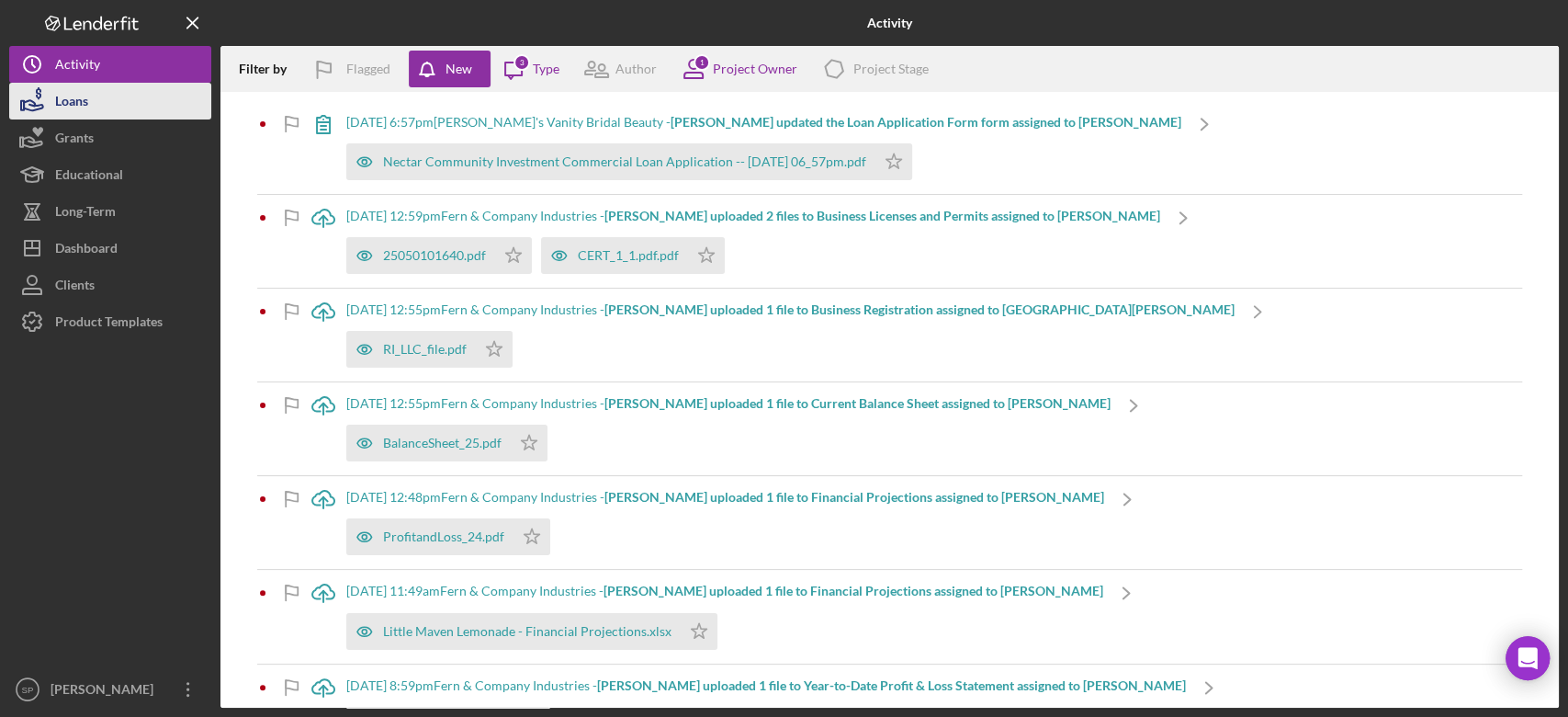
click at [131, 95] on button "Loans" at bounding box center [110, 101] width 202 height 37
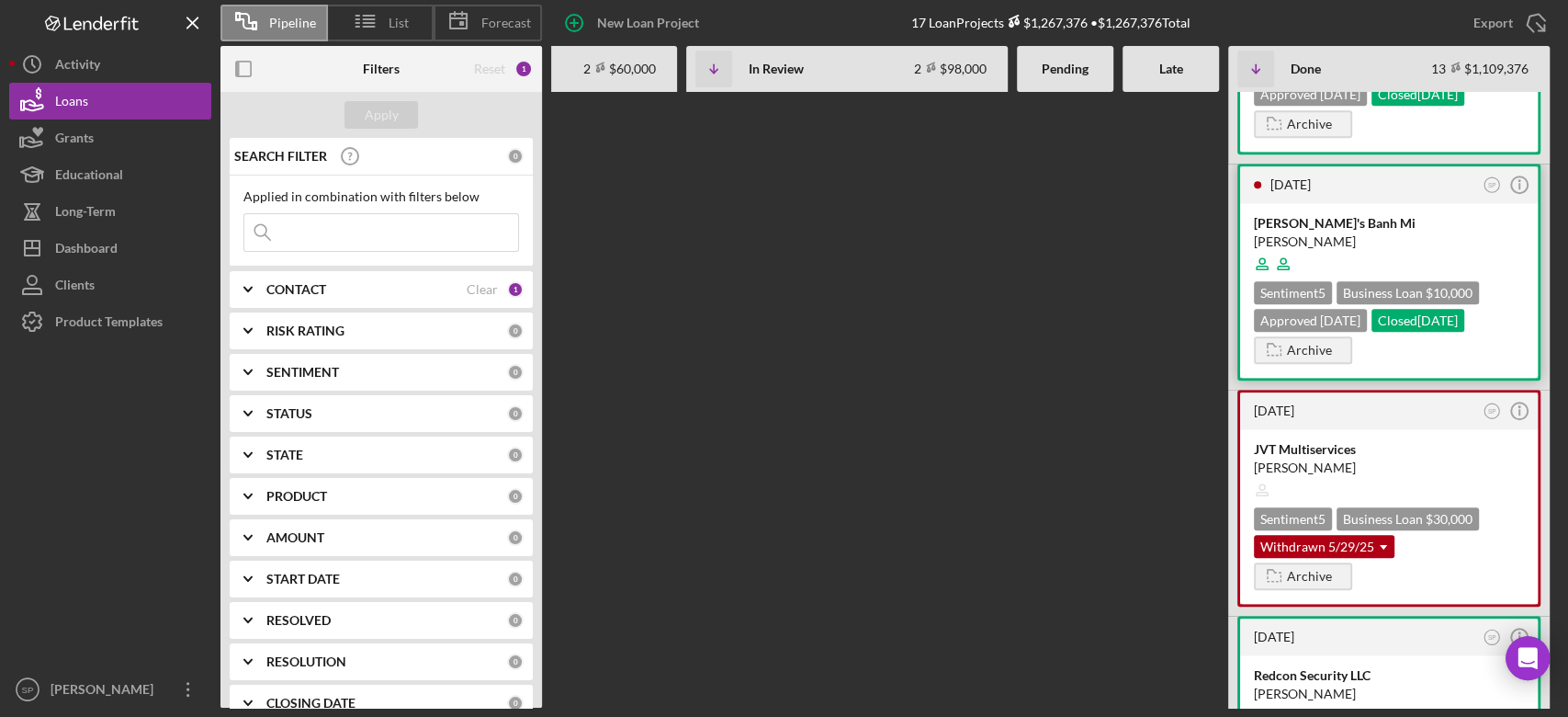
scroll to position [980, 0]
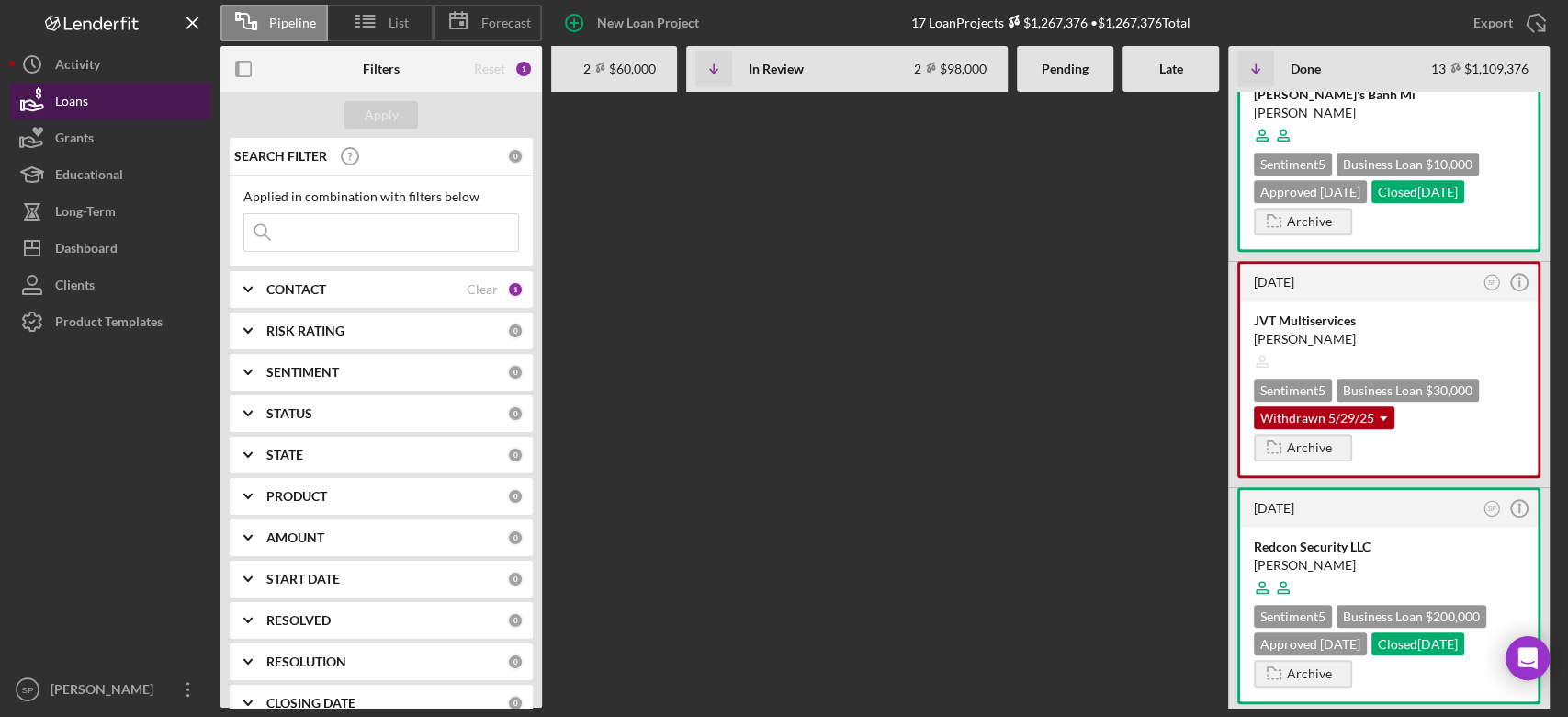
click at [108, 96] on button "Loans" at bounding box center [110, 101] width 202 height 37
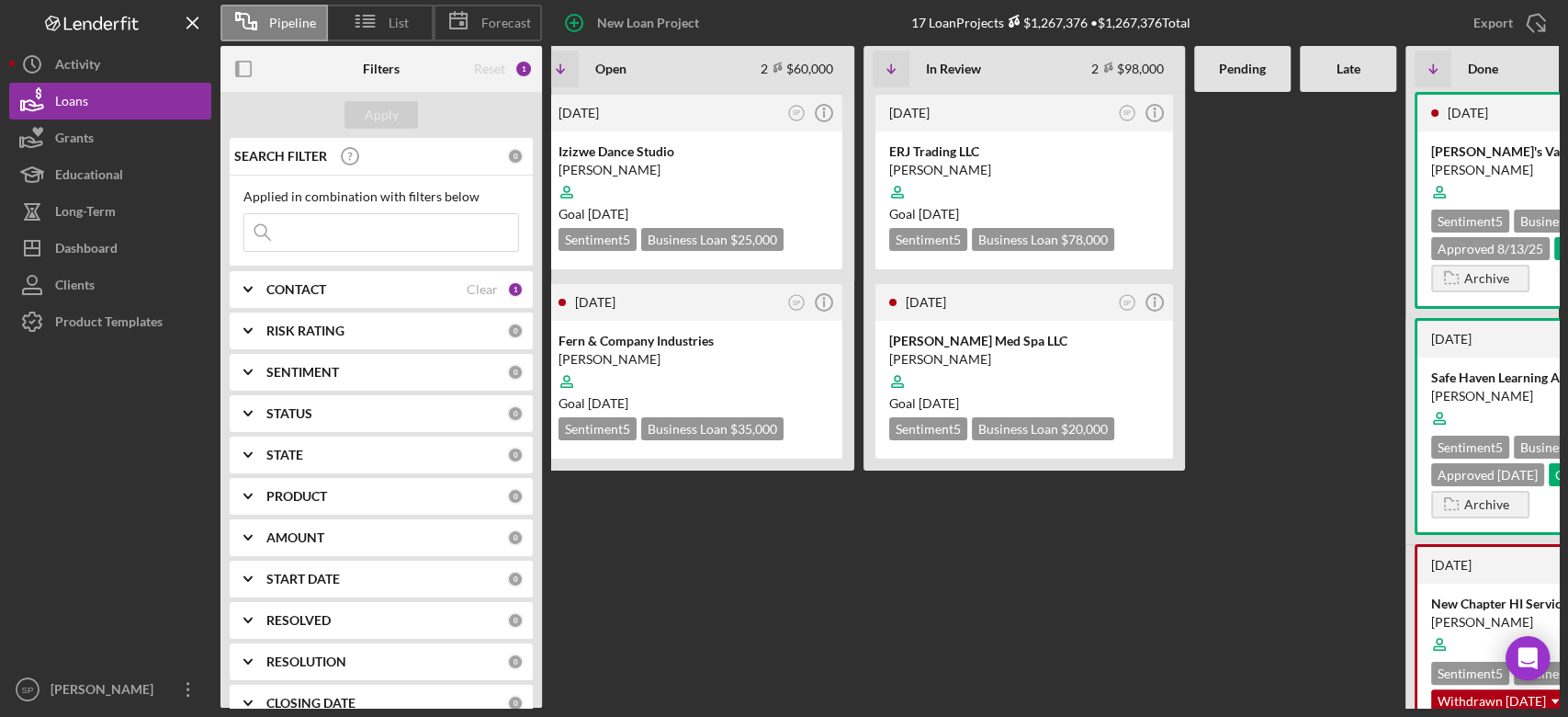
scroll to position [0, 0]
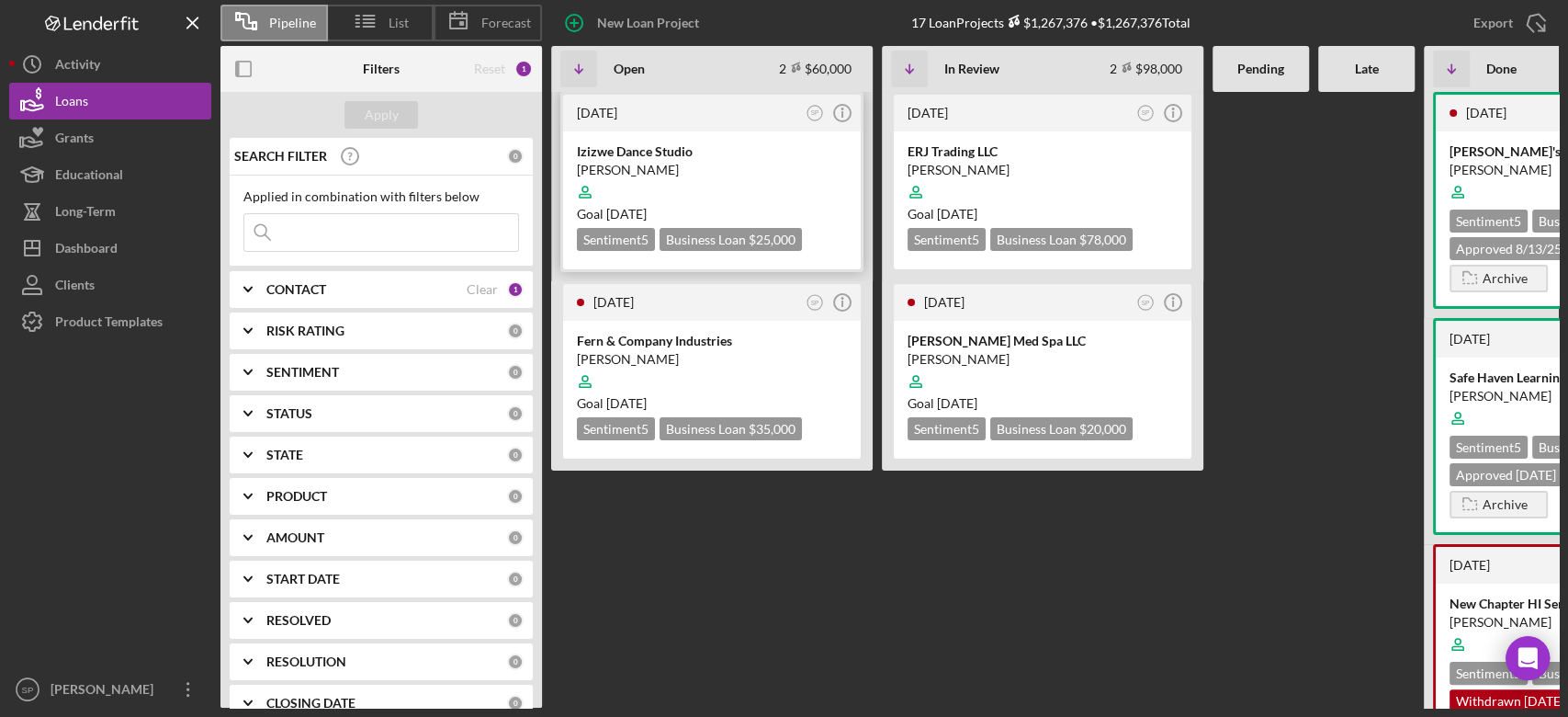
click at [670, 158] on div "Izizwe Dance Studio" at bounding box center [712, 151] width 271 height 18
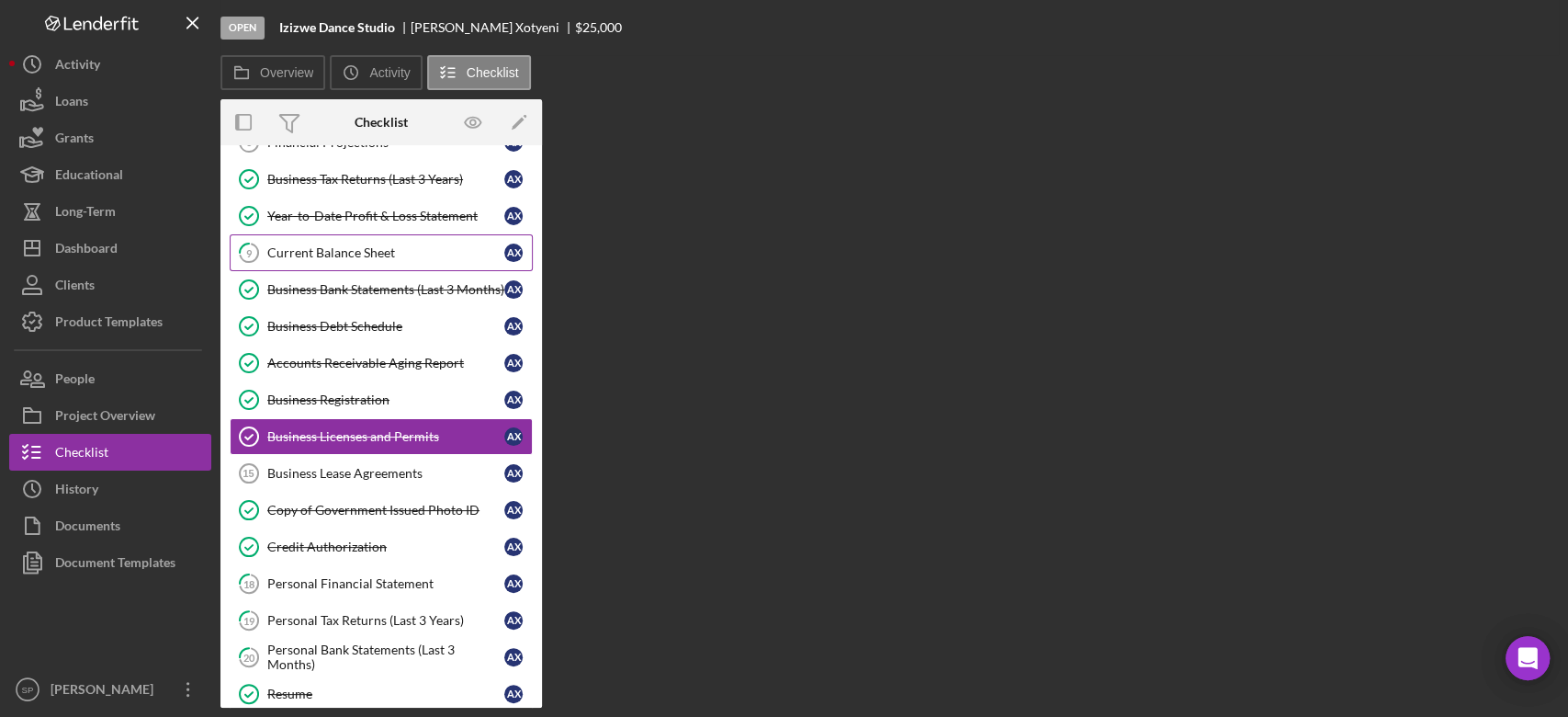
scroll to position [515, 0]
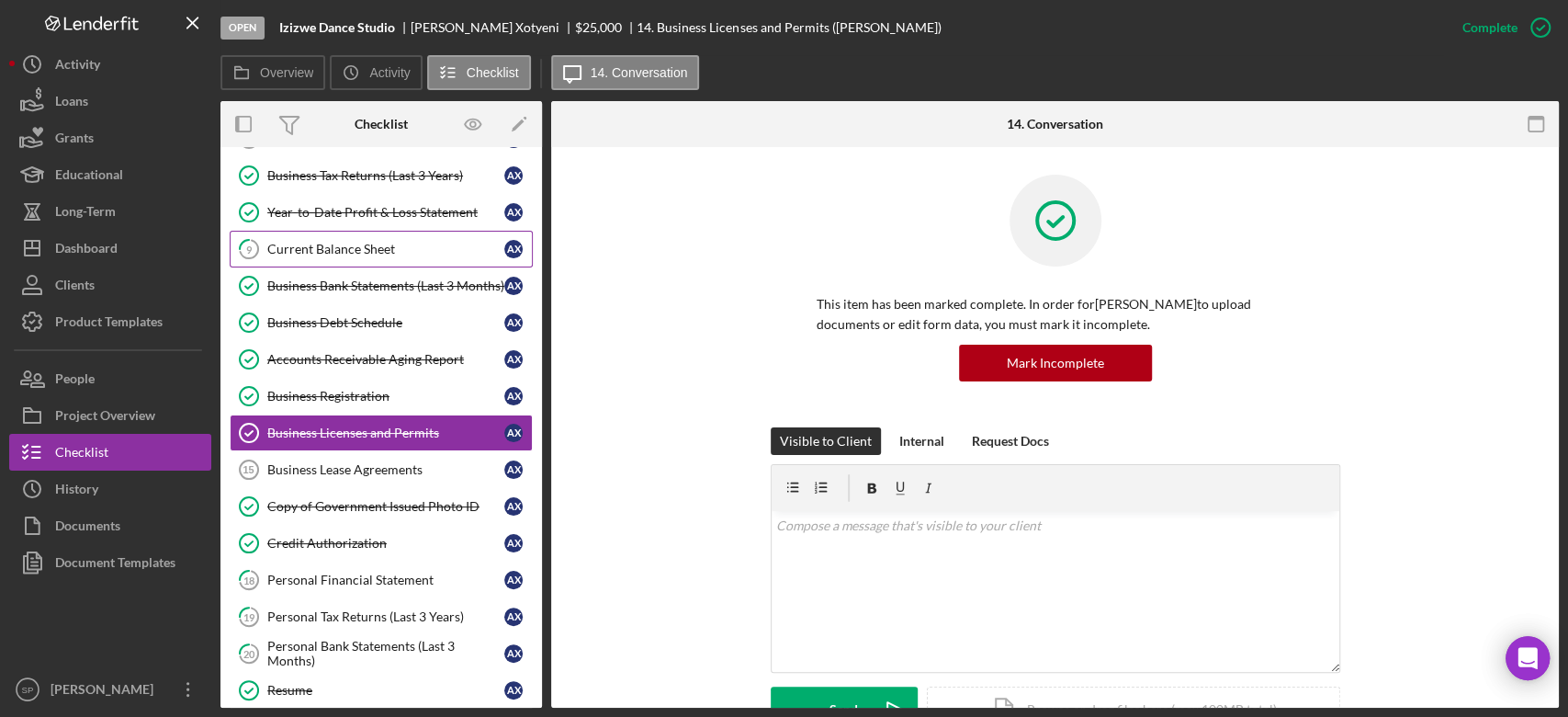
click at [320, 243] on div "Current Balance Sheet" at bounding box center [386, 249] width 237 height 15
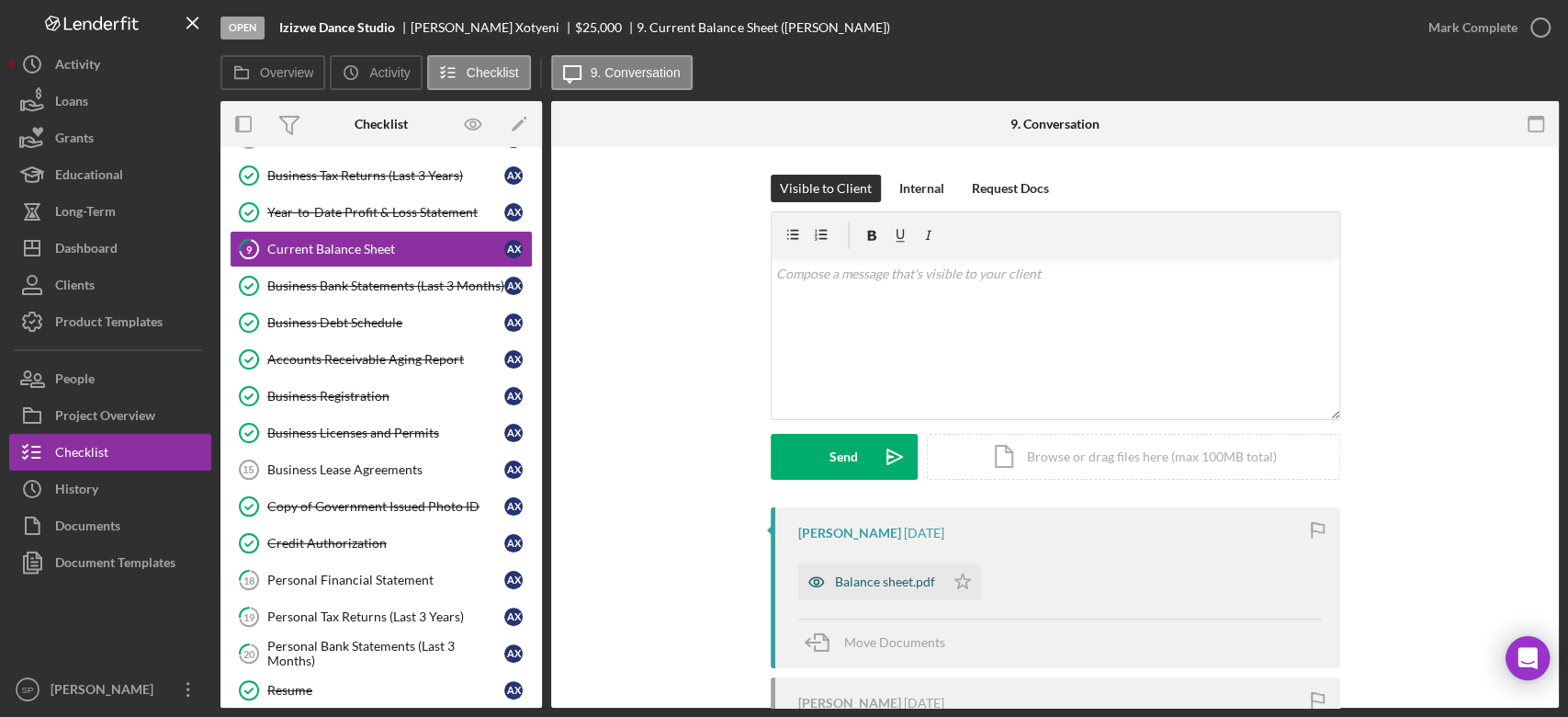
click at [870, 579] on div "Balance sheet.pdf" at bounding box center [885, 582] width 100 height 15
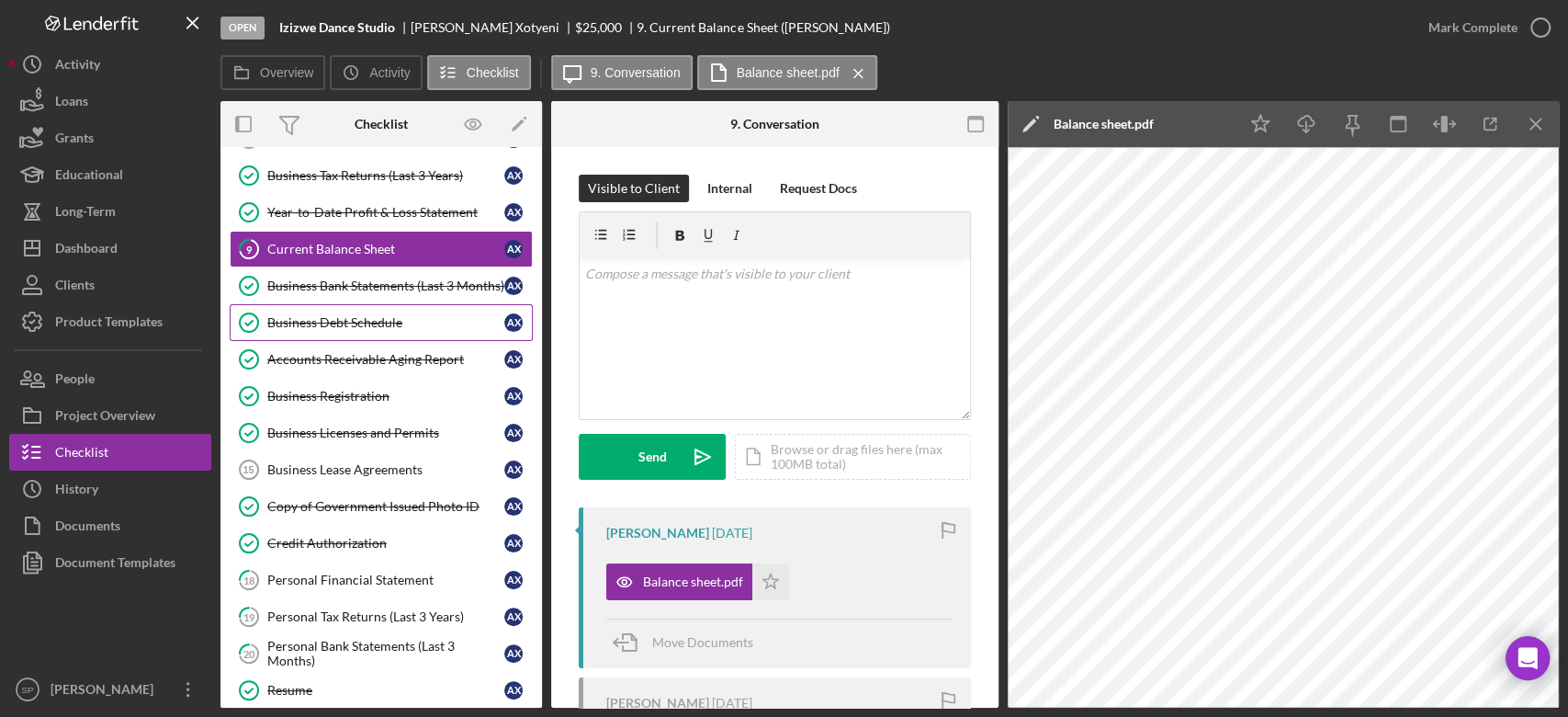
click at [397, 316] on div "Business Debt Schedule" at bounding box center [386, 323] width 237 height 15
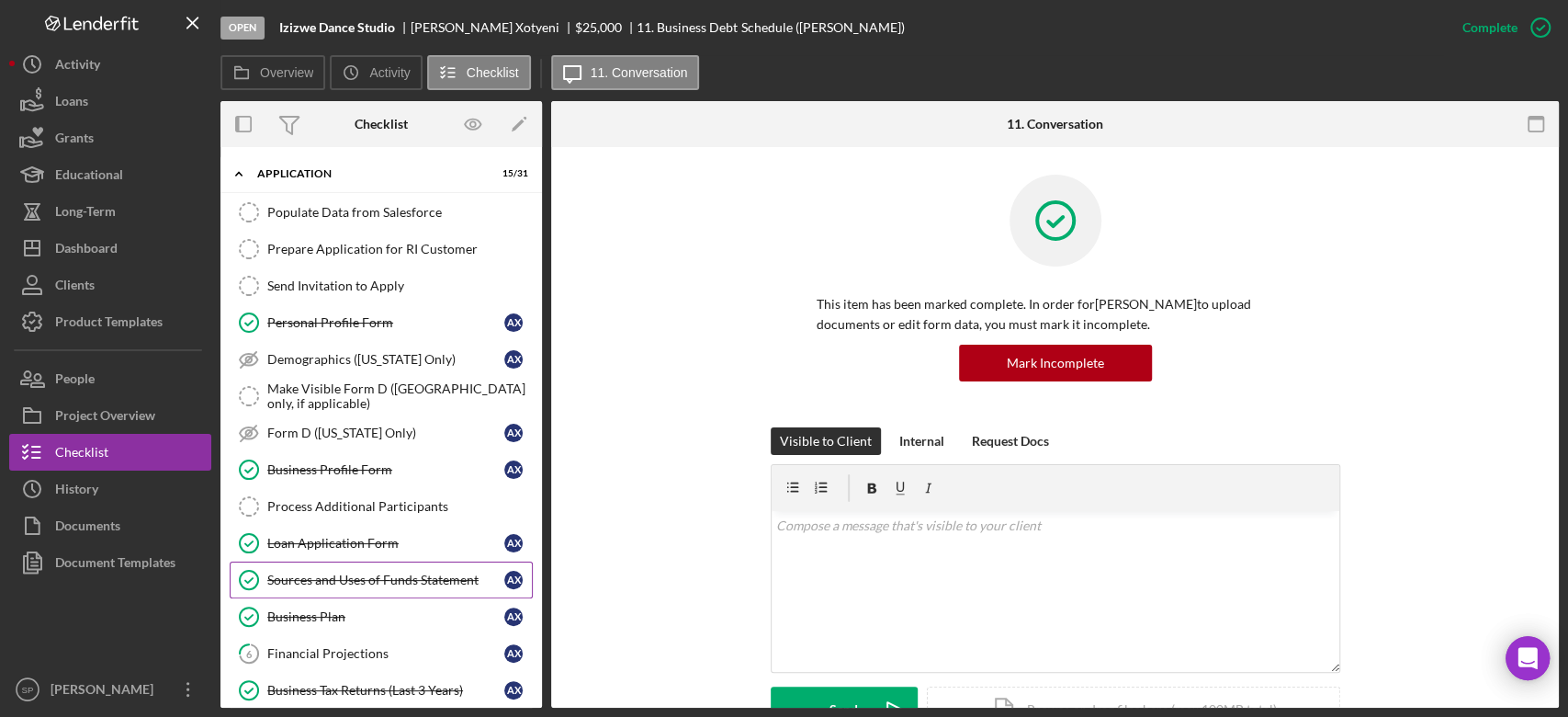
click at [352, 575] on div "Sources and Uses of Funds Statement" at bounding box center [386, 580] width 237 height 15
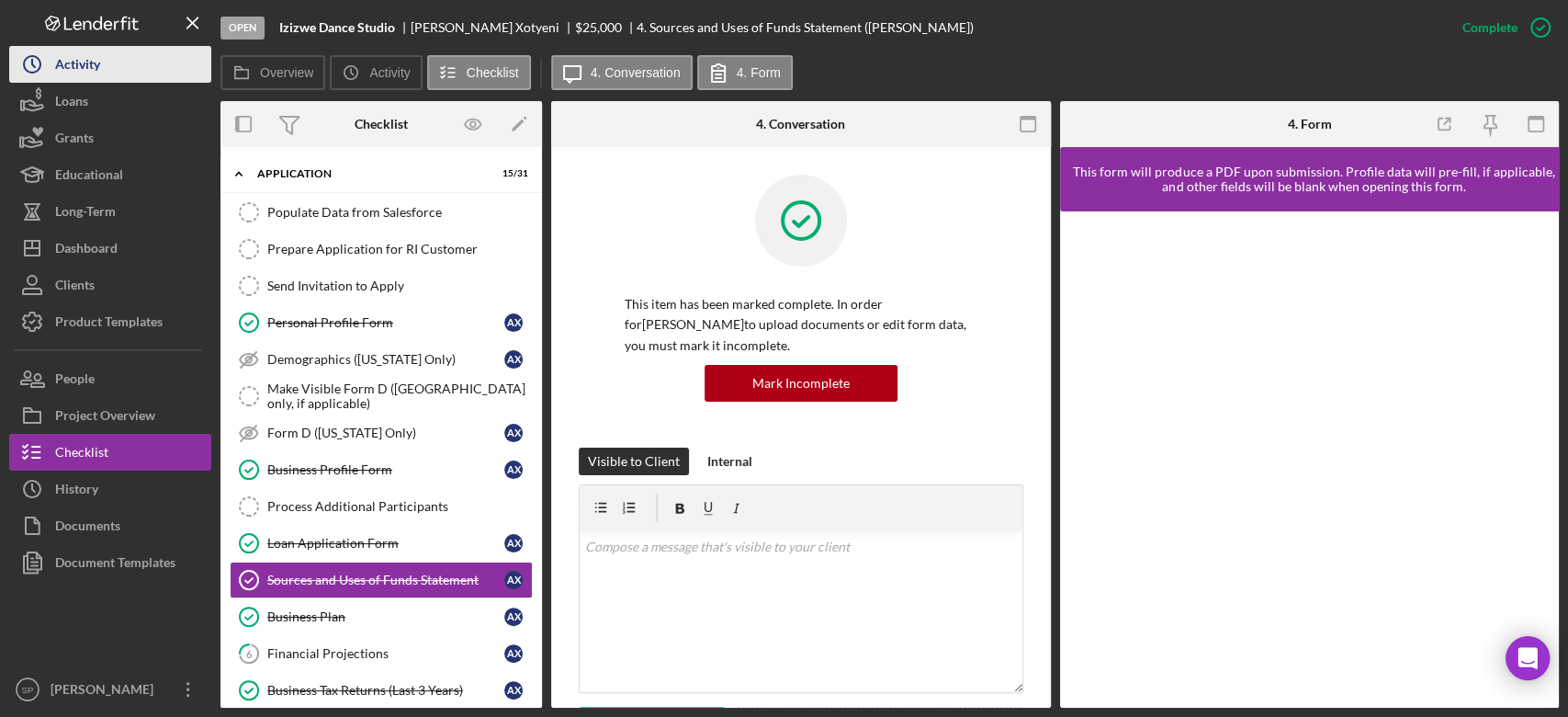
click at [58, 71] on div "Activity" at bounding box center [77, 67] width 45 height 42
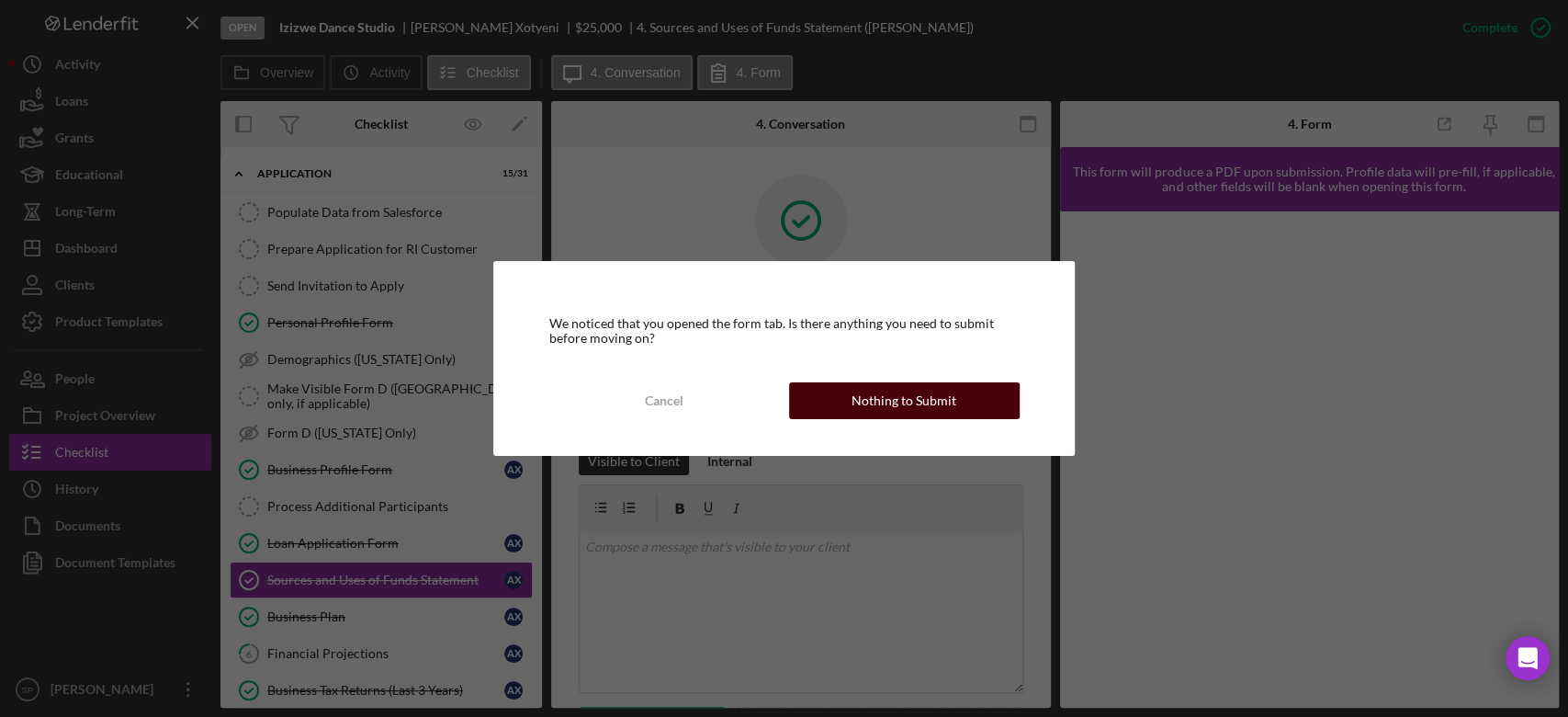
click at [866, 400] on div "Nothing to Submit" at bounding box center [903, 400] width 105 height 37
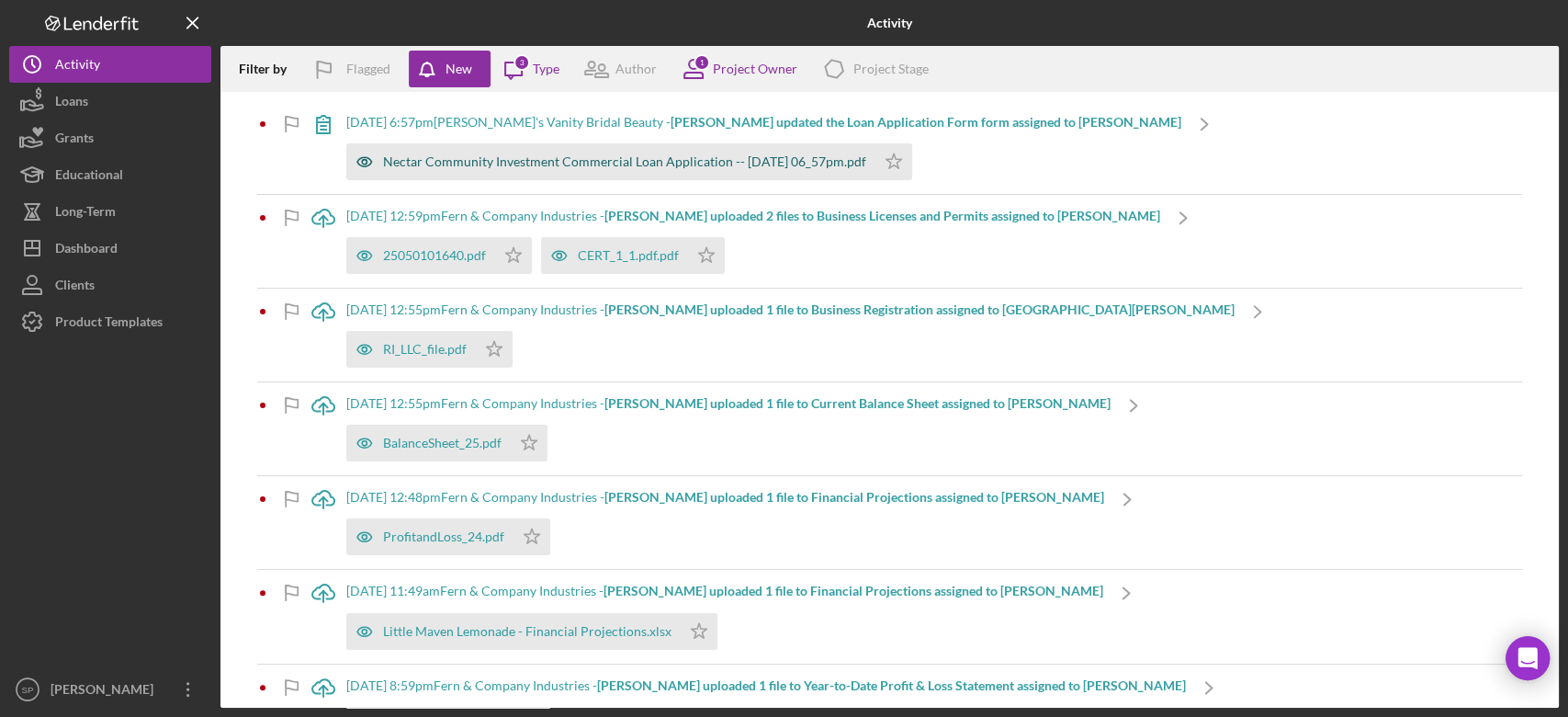
click at [560, 166] on div "Nectar Community Investment Commercial Loan Application -- [DATE] 06_57pm.pdf" at bounding box center [624, 162] width 484 height 15
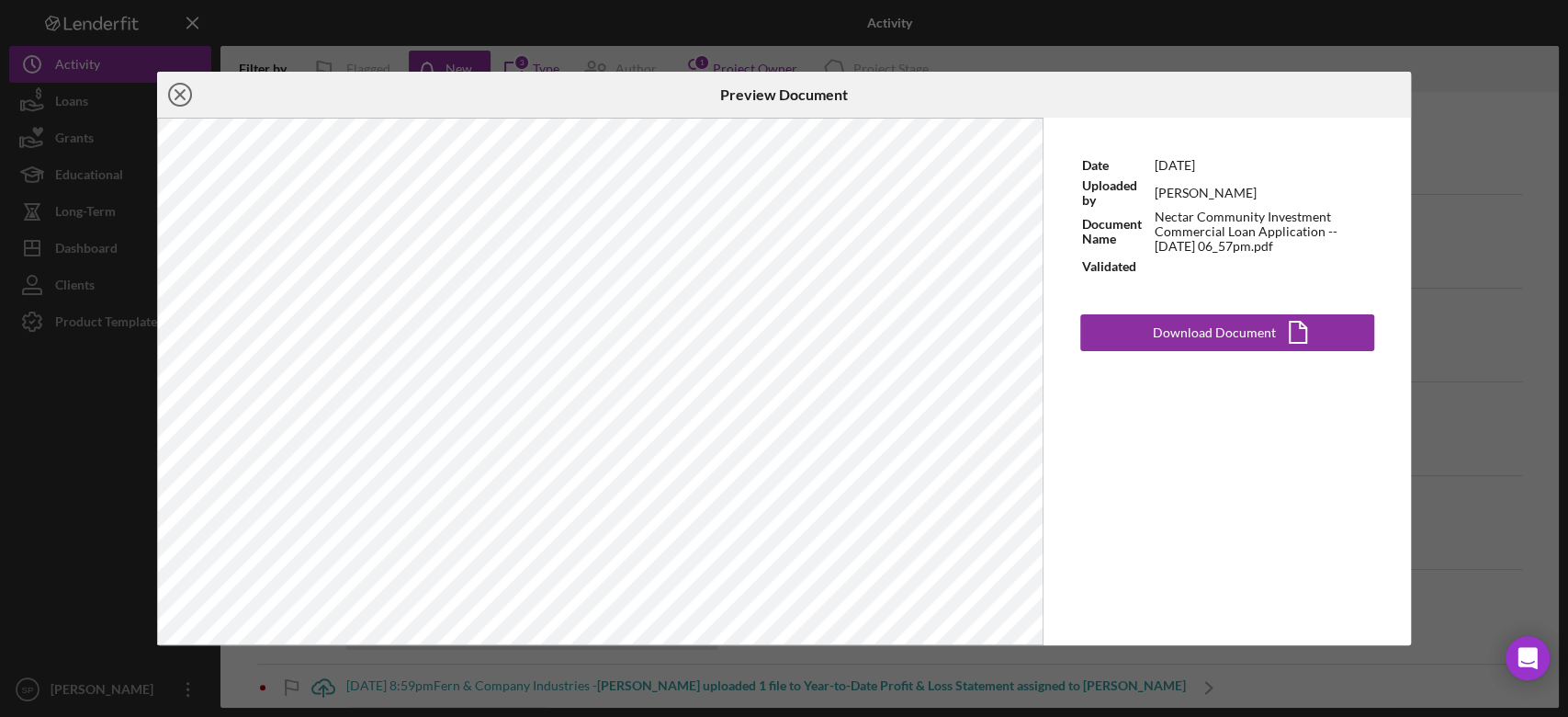
click at [185, 98] on icon "Icon/Close" at bounding box center [180, 94] width 46 height 46
